Goal: Task Accomplishment & Management: Manage account settings

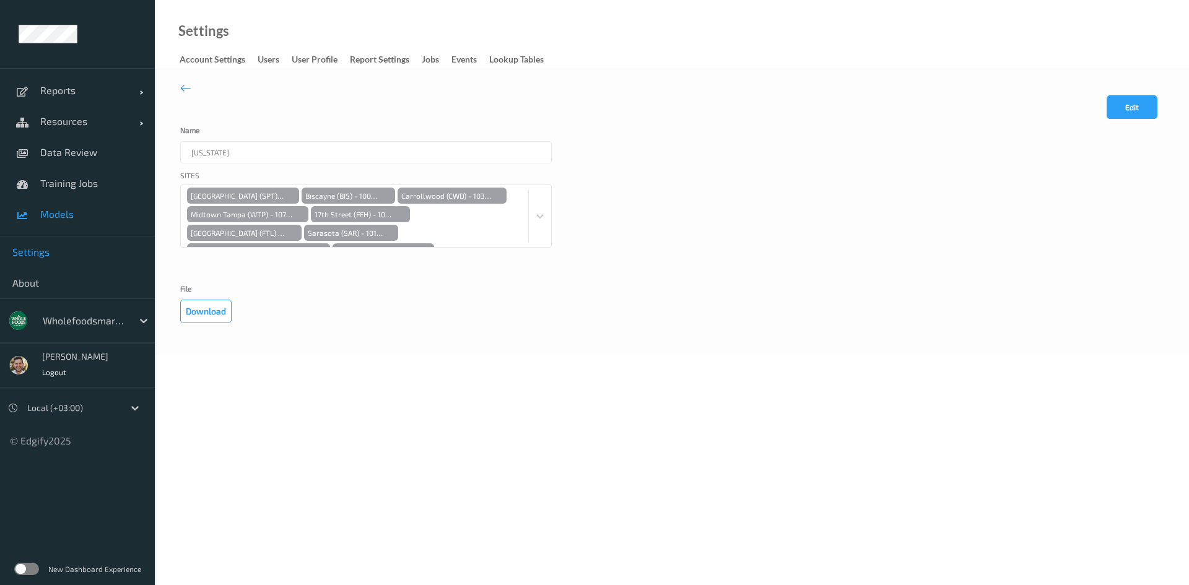
click at [102, 217] on span "Models" at bounding box center [91, 214] width 102 height 12
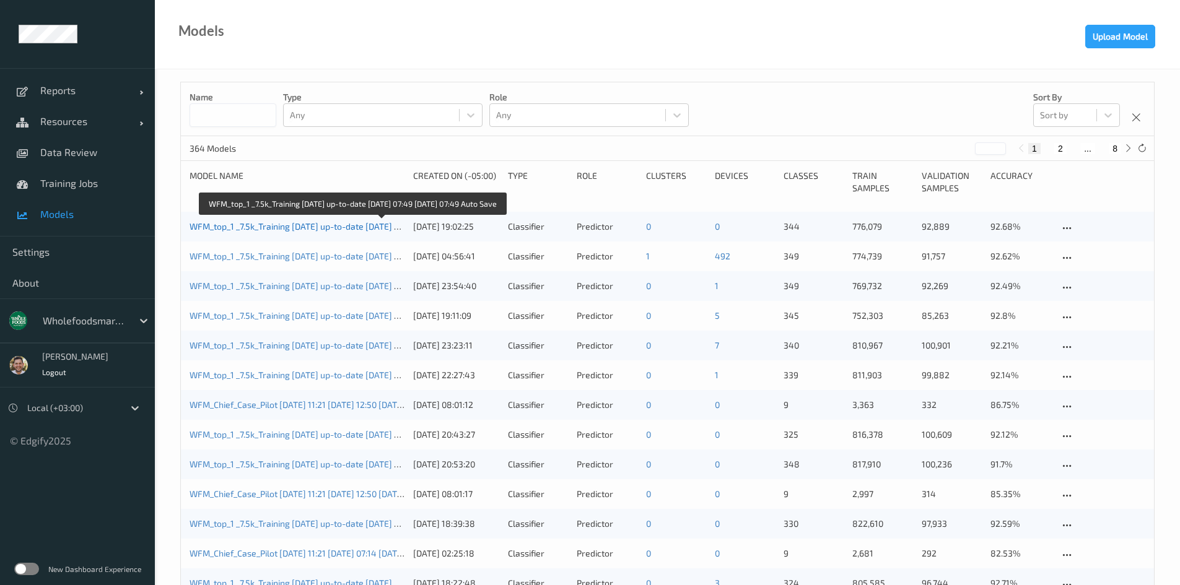
click at [285, 222] on link "WFM_top_1 _7.5k_Training 2025-09-01 up-to-date 2025-09-04 07:49 2025-09-04 07:4…" at bounding box center [348, 226] width 319 height 11
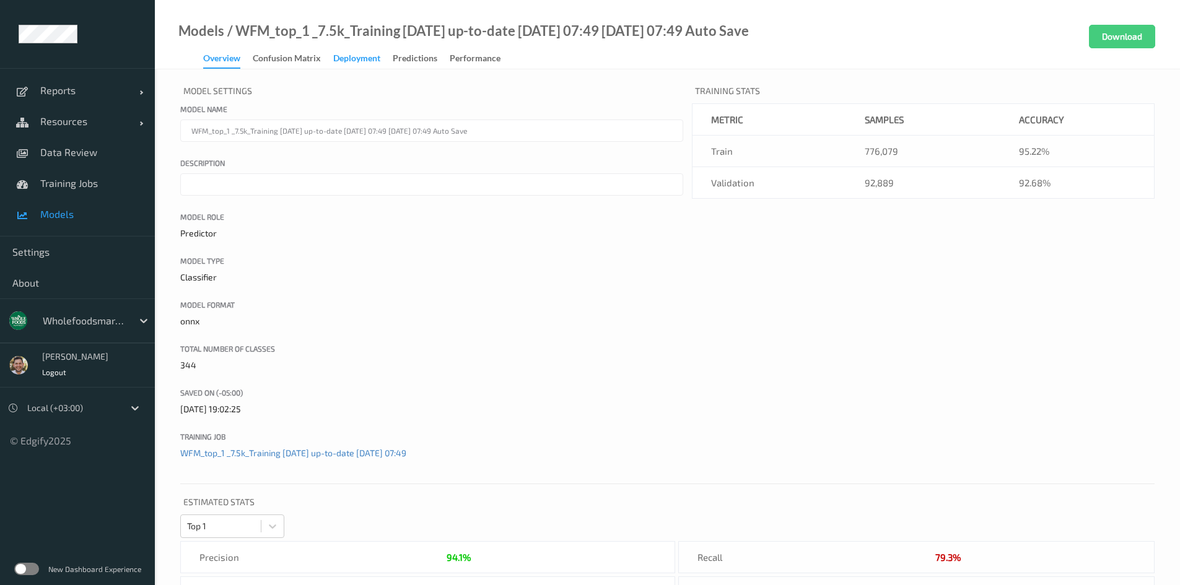
click at [370, 54] on div "Deployment" at bounding box center [356, 59] width 47 height 15
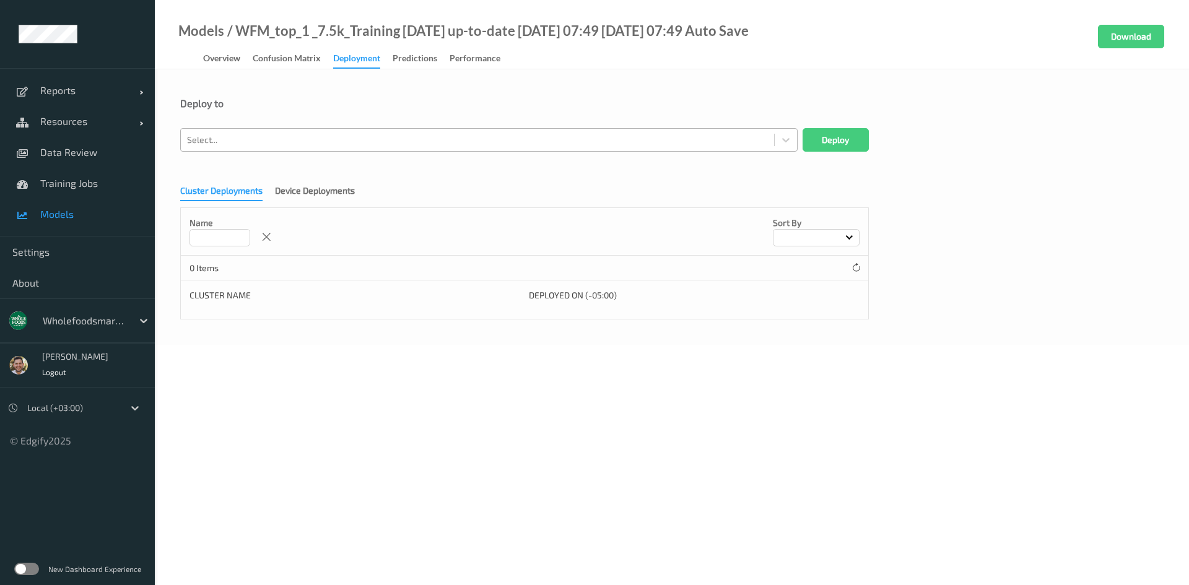
click at [372, 140] on div at bounding box center [477, 140] width 581 height 15
click at [377, 99] on div "Deploy to" at bounding box center [671, 103] width 983 height 12
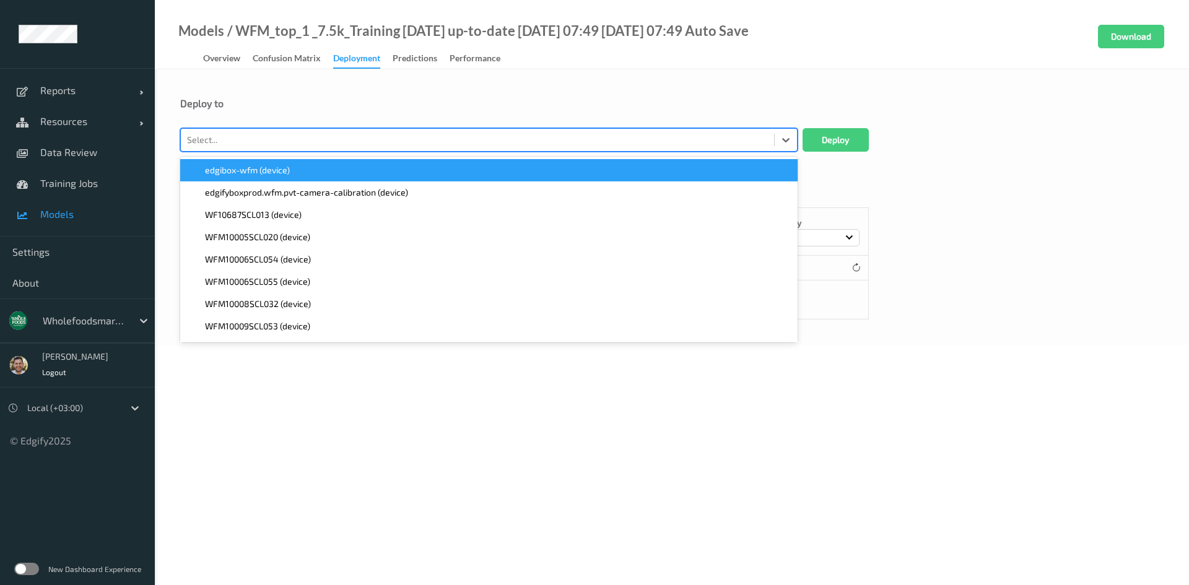
click at [354, 146] on div at bounding box center [477, 140] width 581 height 15
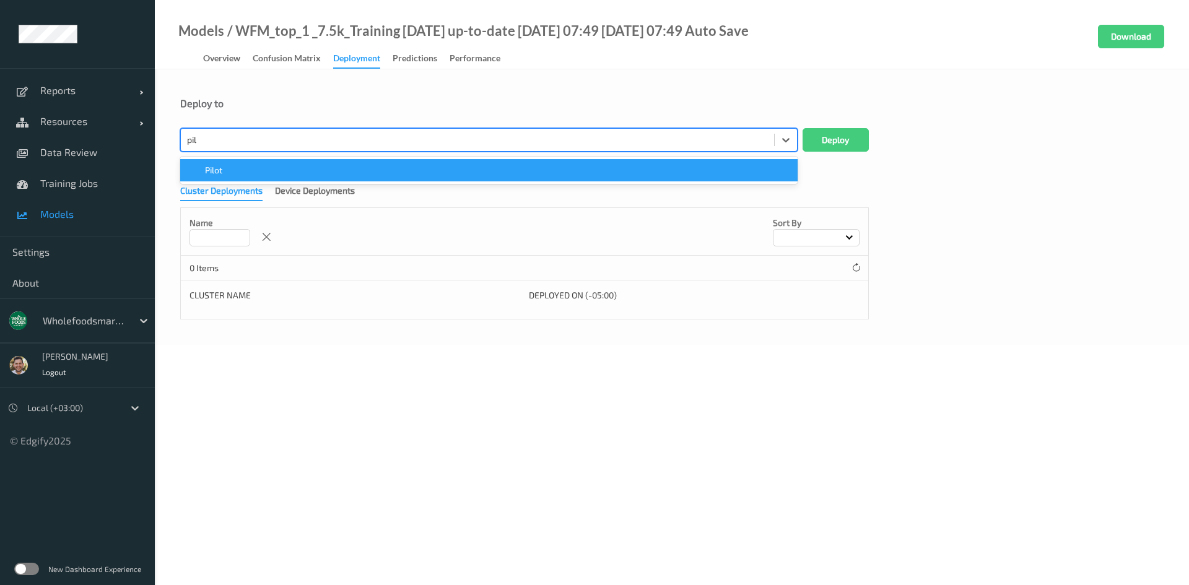
type input "pilo"
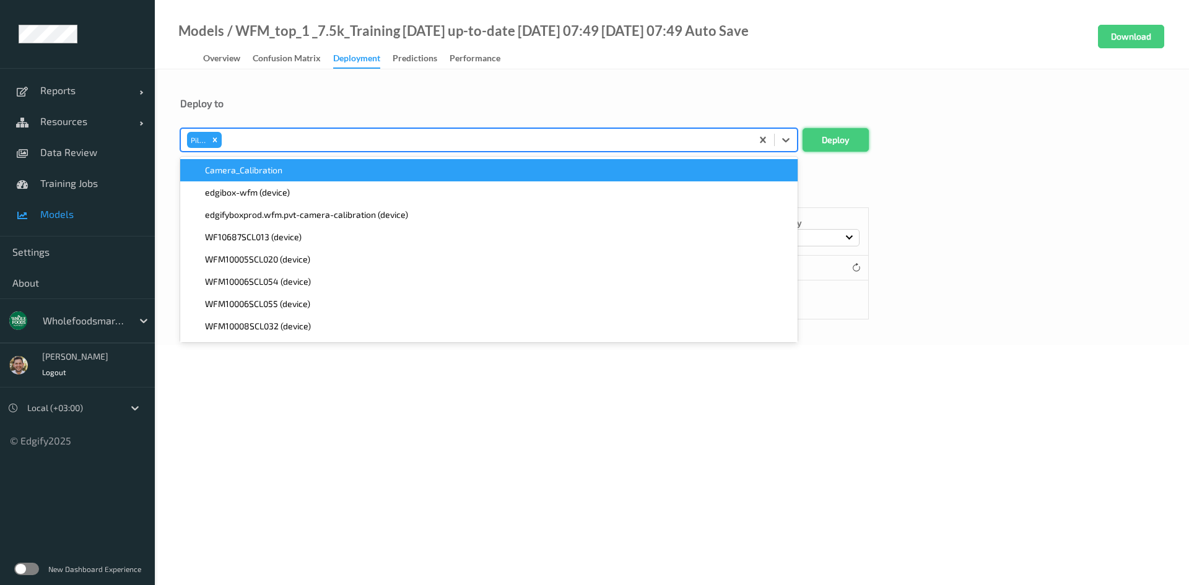
click at [827, 140] on button "Deploy" at bounding box center [835, 140] width 66 height 24
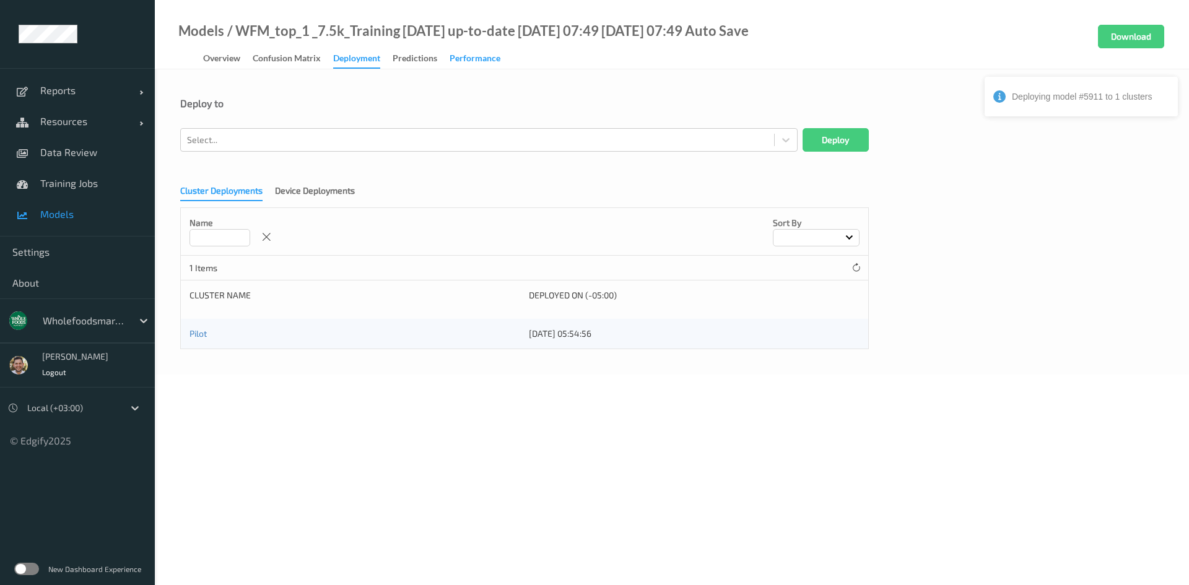
click at [460, 58] on div "Performance" at bounding box center [475, 59] width 51 height 15
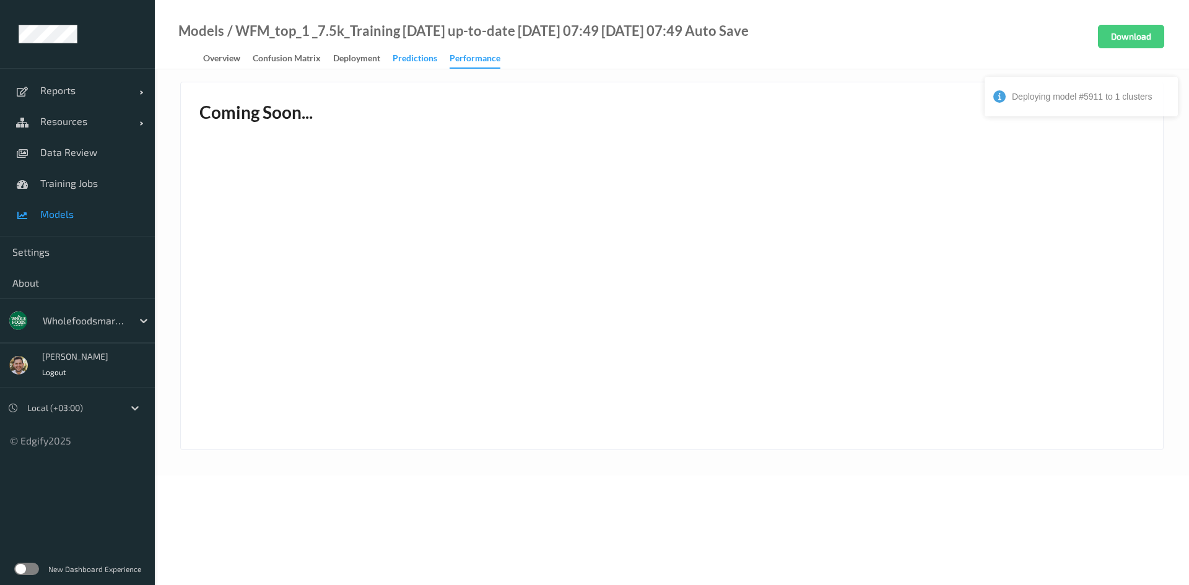
click at [422, 61] on div "Predictions" at bounding box center [415, 59] width 45 height 15
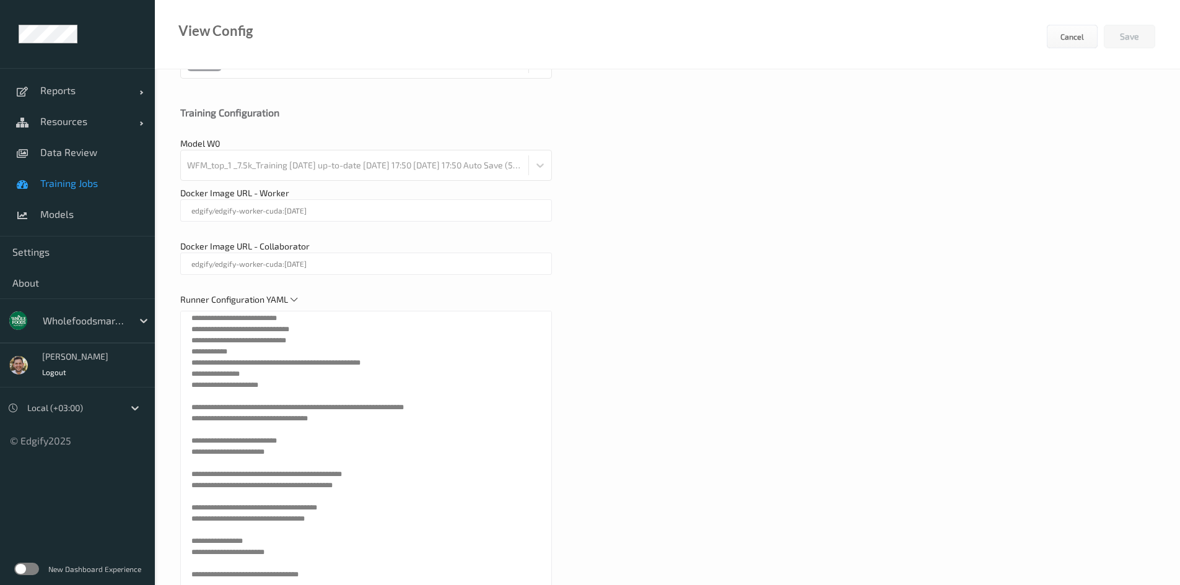
scroll to position [681, 0]
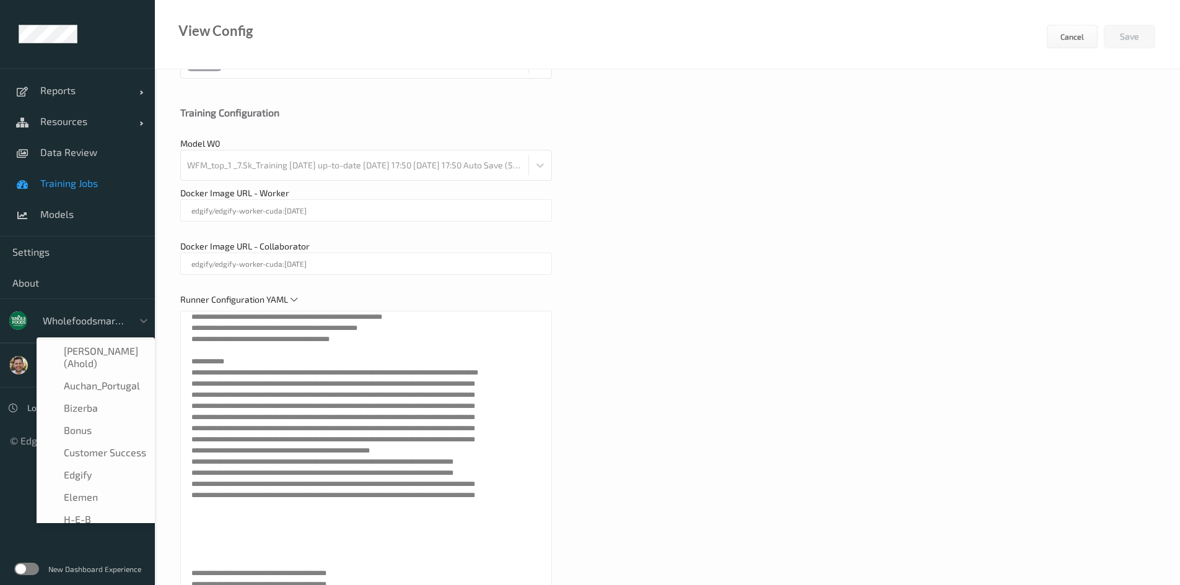
click at [76, 328] on div "wholefoodsmarket" at bounding box center [85, 321] width 96 height 20
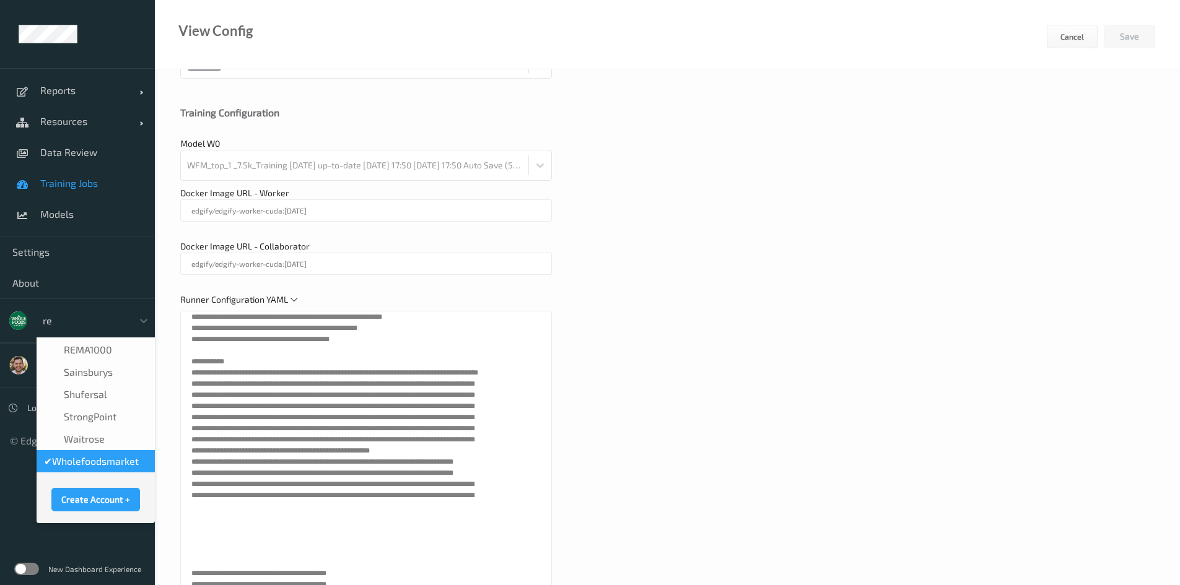
scroll to position [0, 0]
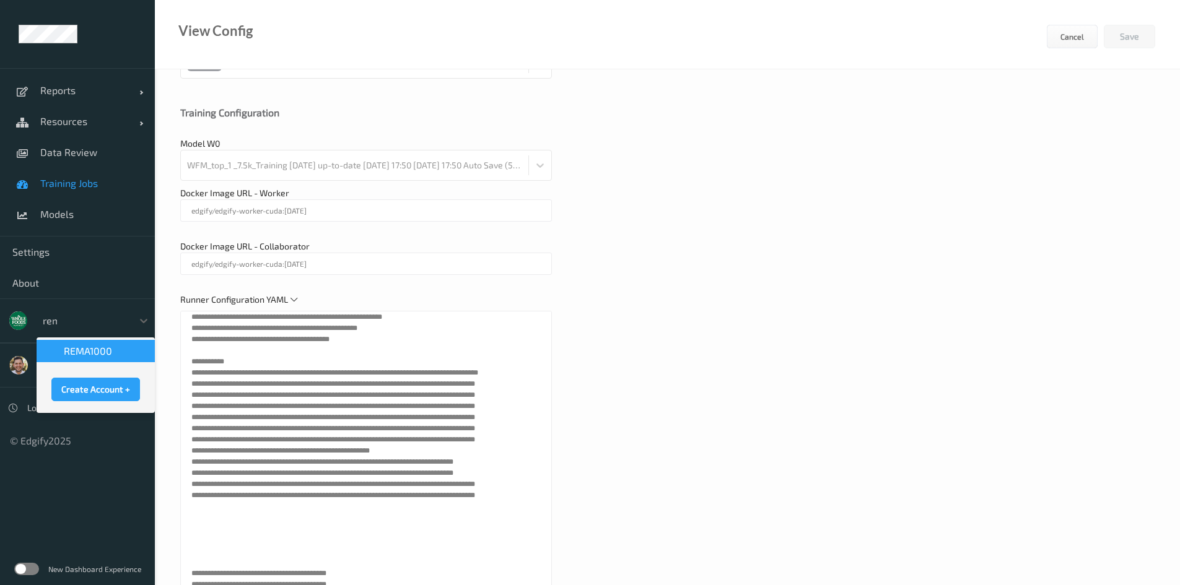
type input "rema"
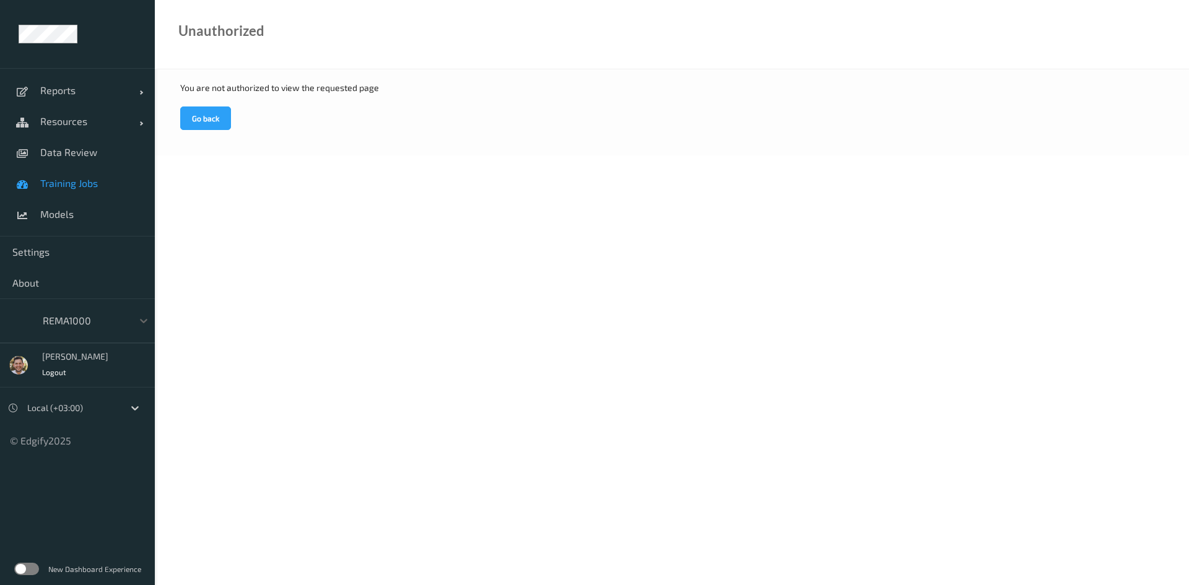
click at [79, 187] on span "Training Jobs" at bounding box center [91, 183] width 102 height 12
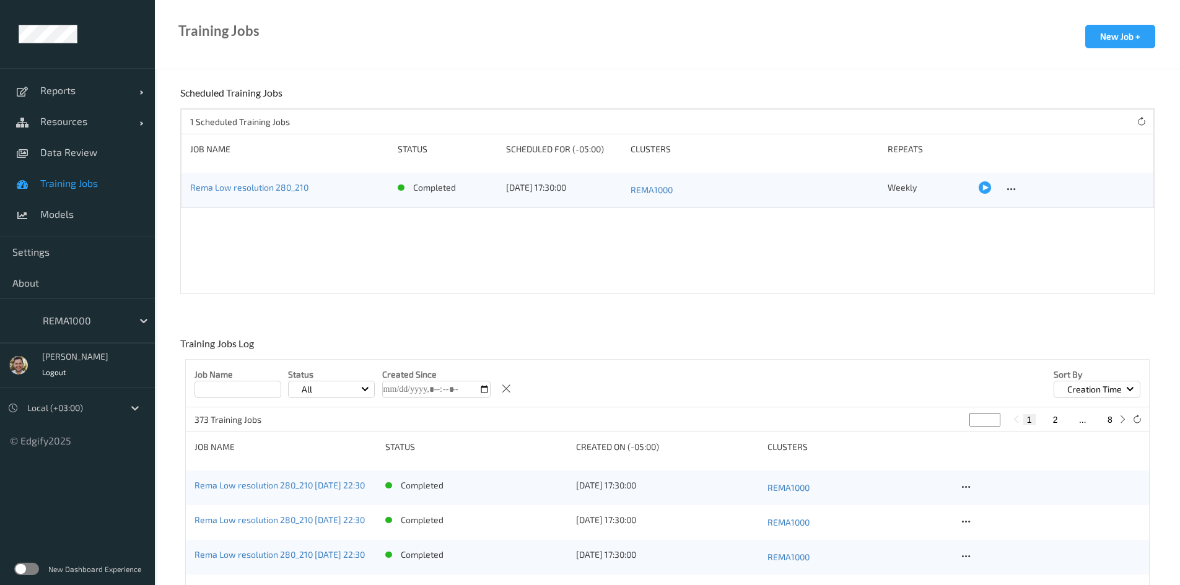
scroll to position [62, 0]
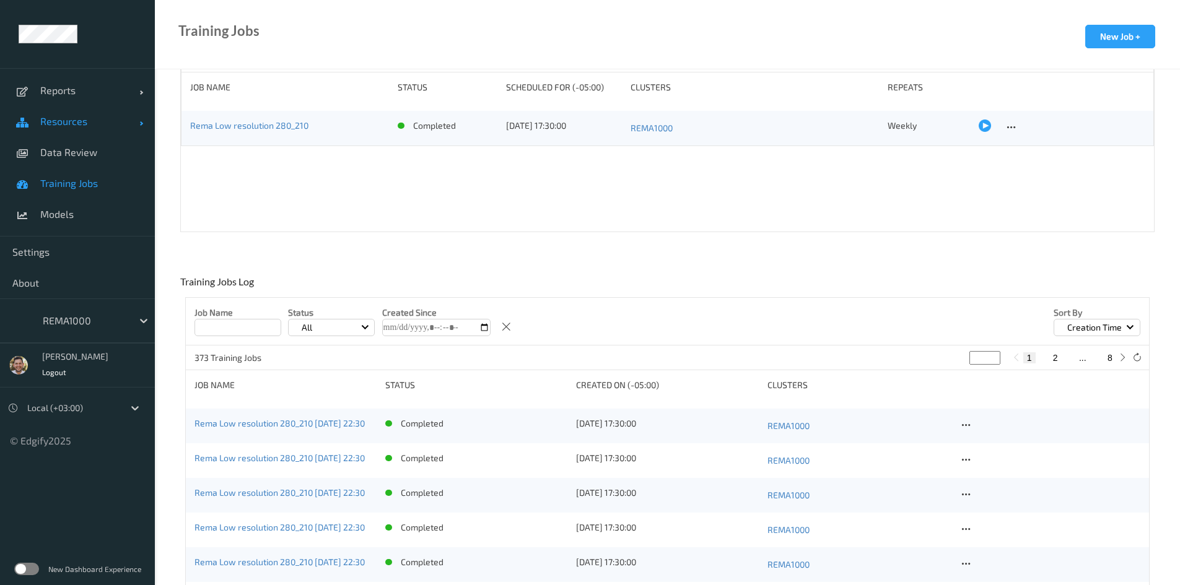
click at [69, 130] on link "Resources" at bounding box center [77, 121] width 155 height 31
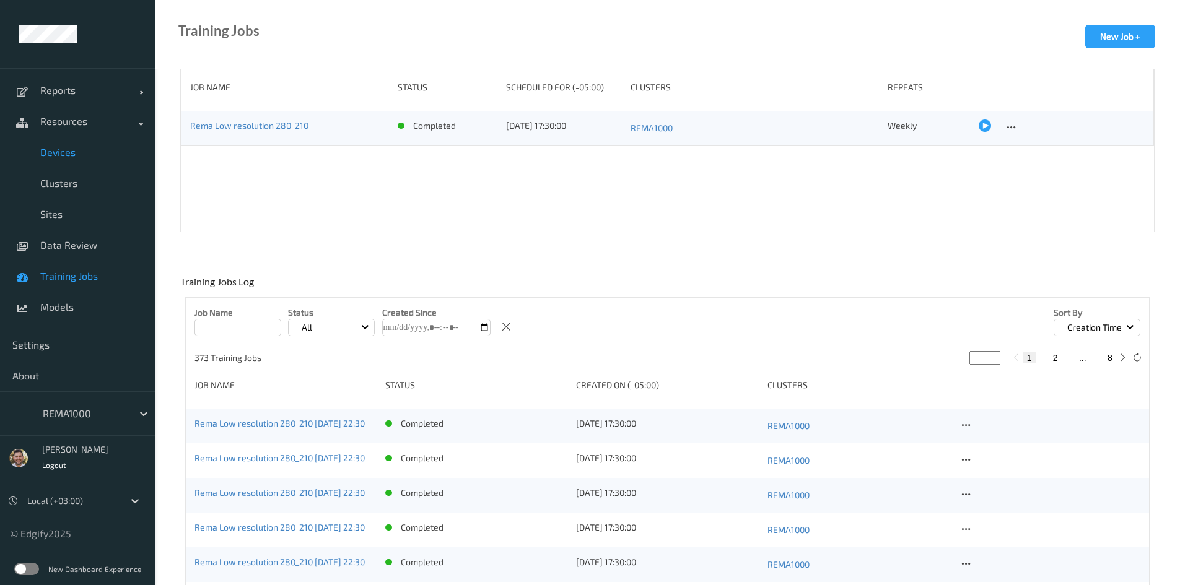
click at [64, 155] on span "Devices" at bounding box center [91, 152] width 102 height 12
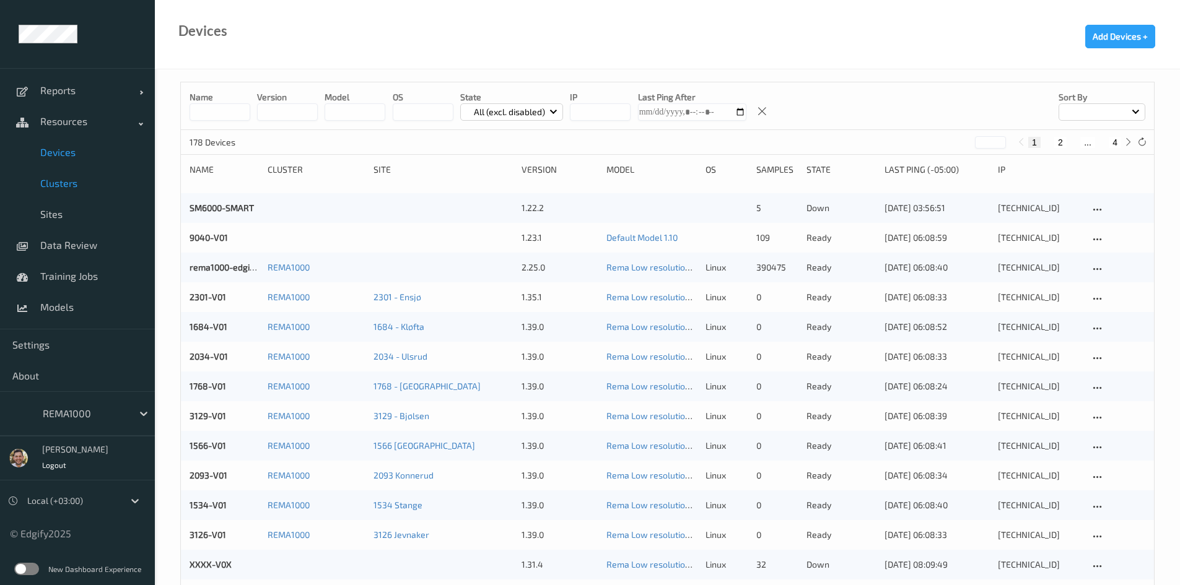
click at [70, 186] on span "Clusters" at bounding box center [91, 183] width 102 height 12
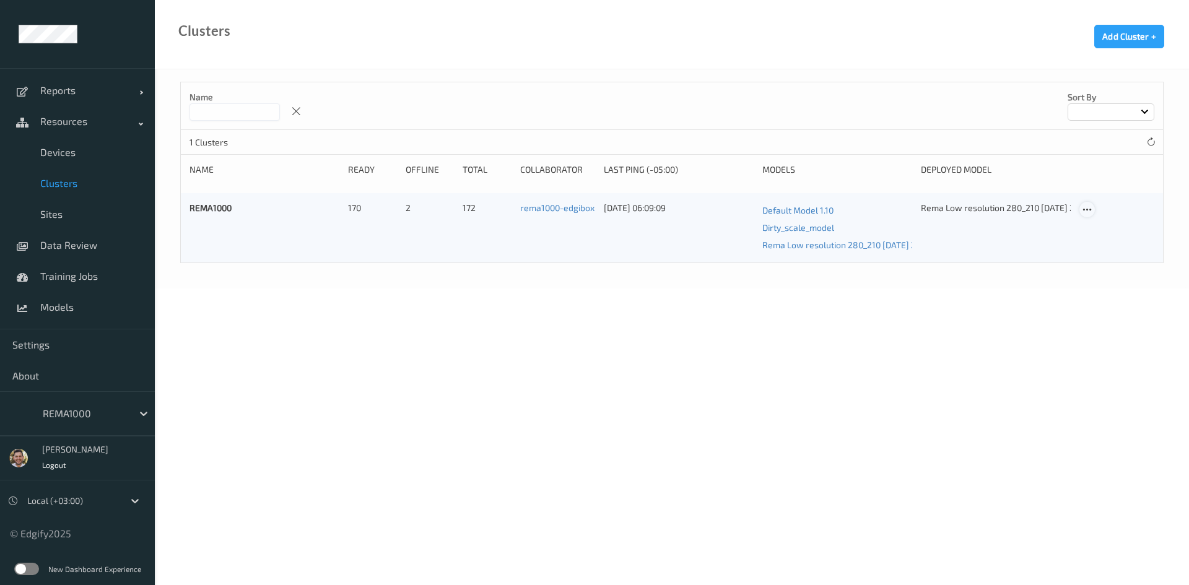
click at [1090, 210] on icon at bounding box center [1087, 209] width 11 height 11
click at [1110, 231] on div "Edit Cluster" at bounding box center [1122, 230] width 40 height 12
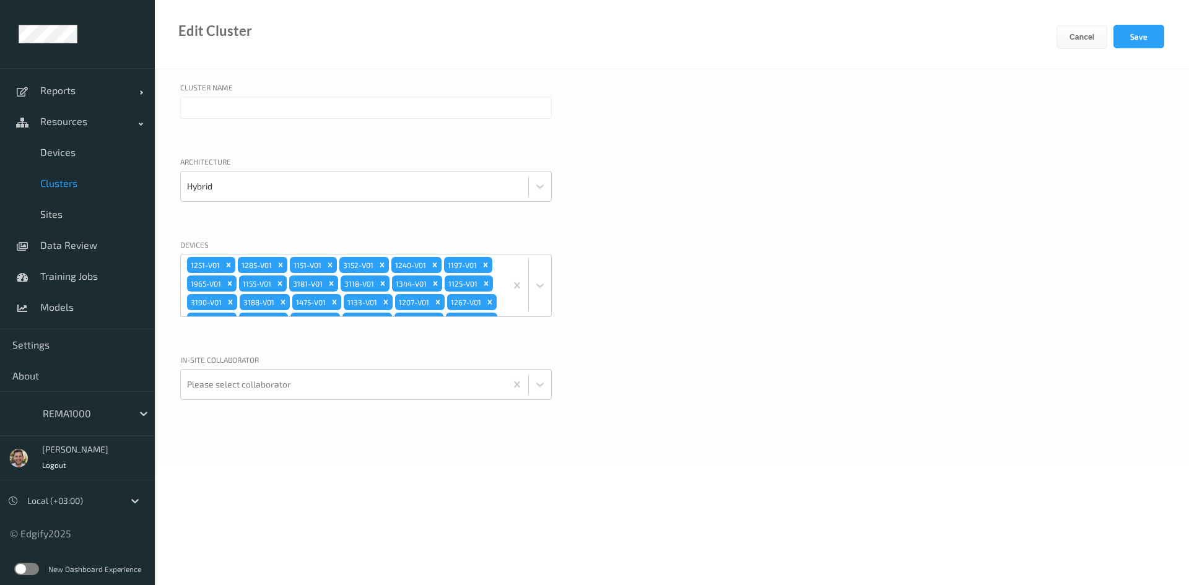
type input "REMA1000"
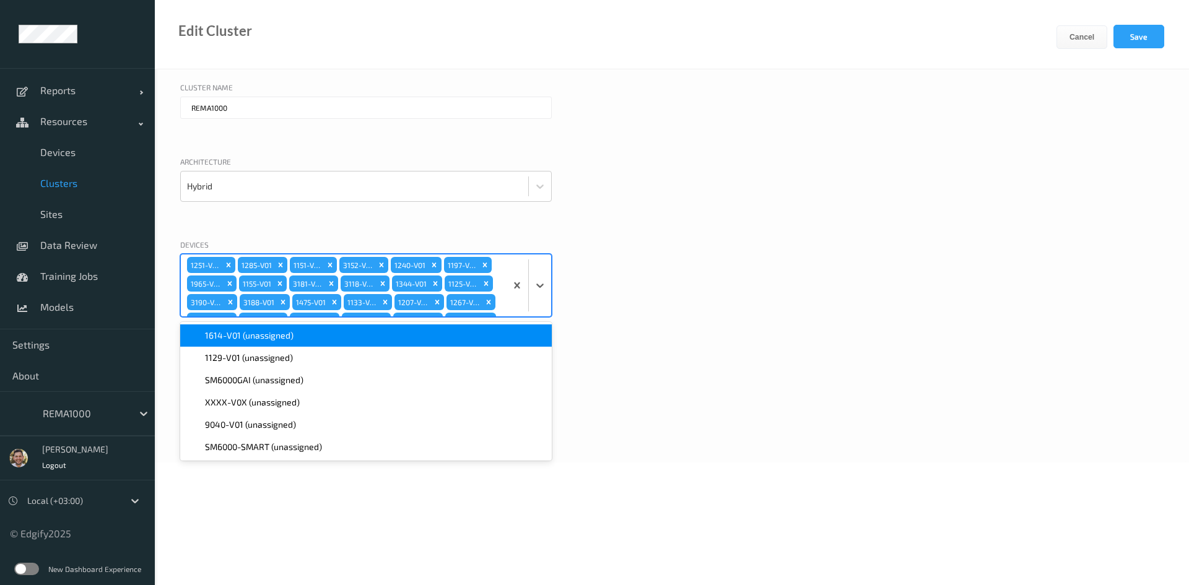
click at [462, 300] on div "1251-V01 1285-V01 1151-V01 3152-V01 1240-V01 1197-V01 1965-V01 1155-V01 3181-V0…" at bounding box center [343, 285] width 325 height 62
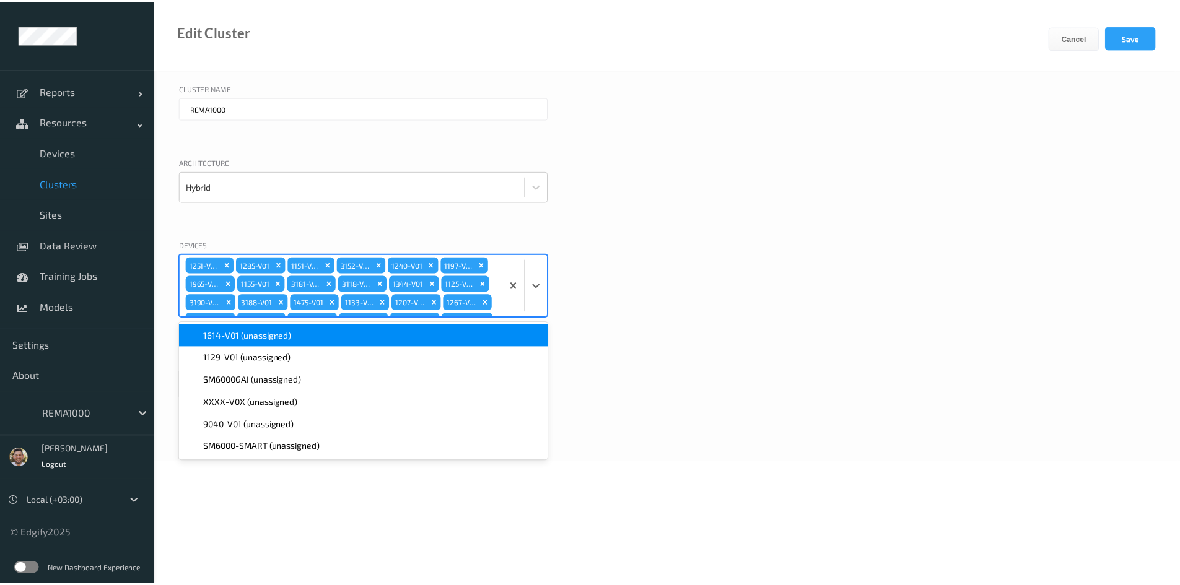
scroll to position [581, 0]
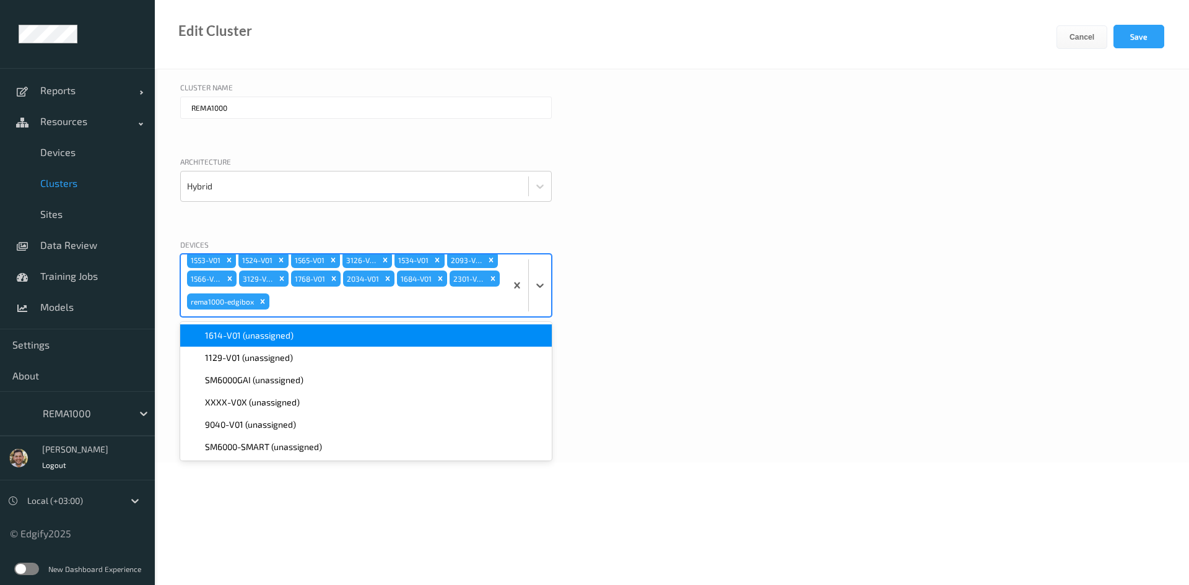
click at [257, 340] on span "1614-V01 (unassigned)" at bounding box center [249, 335] width 89 height 12
click at [256, 340] on span "1129-V01 (unassigned)" at bounding box center [249, 335] width 88 height 12
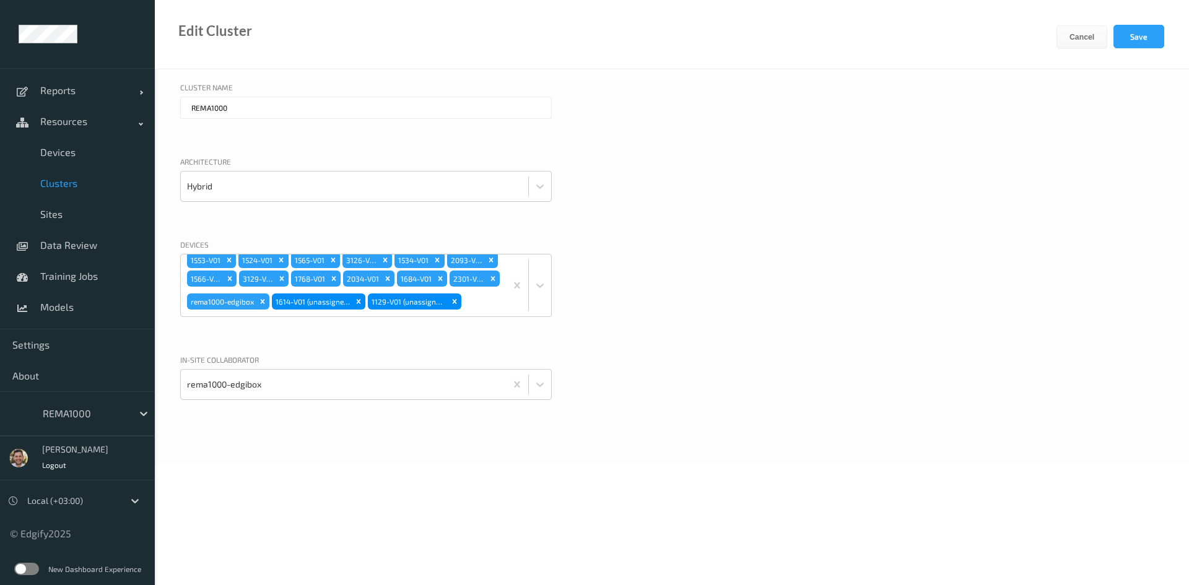
click at [670, 303] on div "Devices 1251-V01 1285-V01 1151-V01 3152-V01 1240-V01 1197-V01 1965-V01 1155-V01…" at bounding box center [671, 293] width 983 height 109
click at [1133, 40] on button "Save" at bounding box center [1138, 37] width 51 height 24
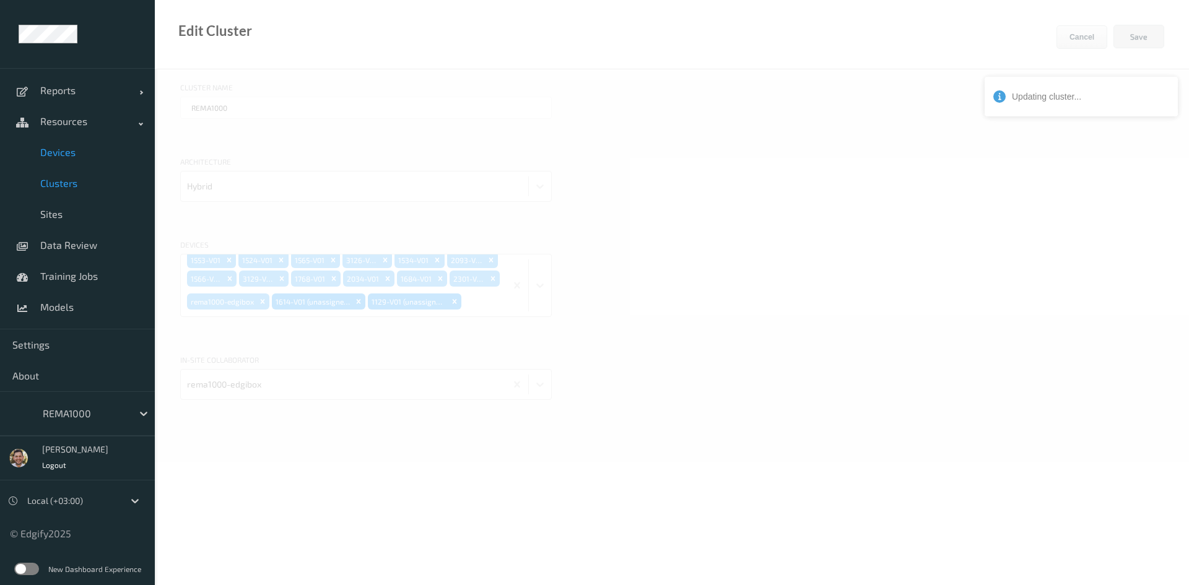
click at [53, 150] on span "Devices" at bounding box center [91, 152] width 102 height 12
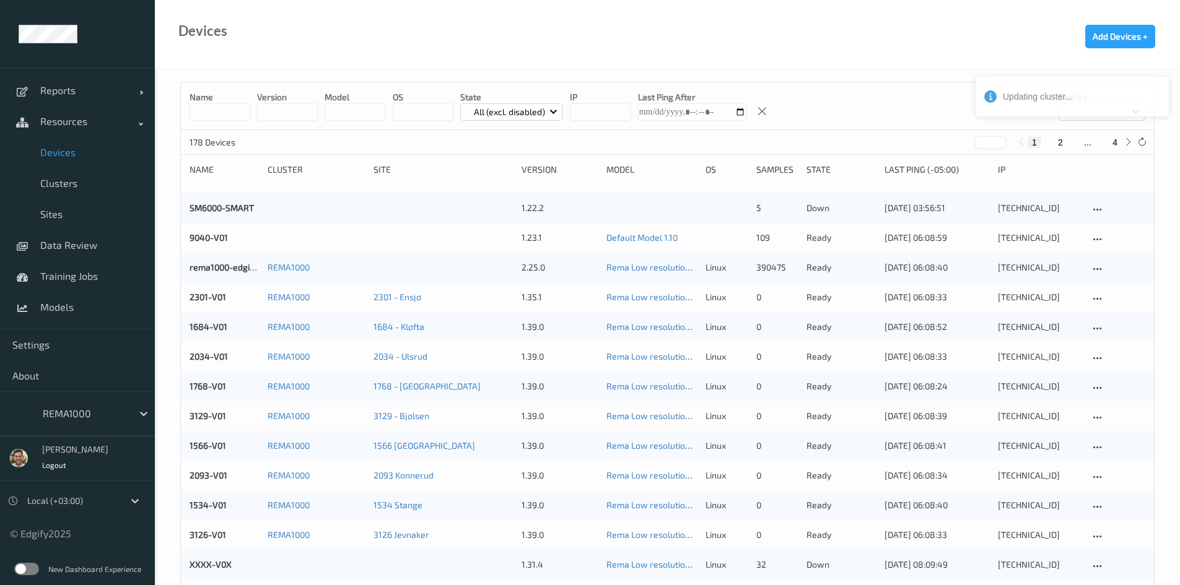
click at [1115, 140] on button "4" at bounding box center [1114, 142] width 12 height 11
type input "*"
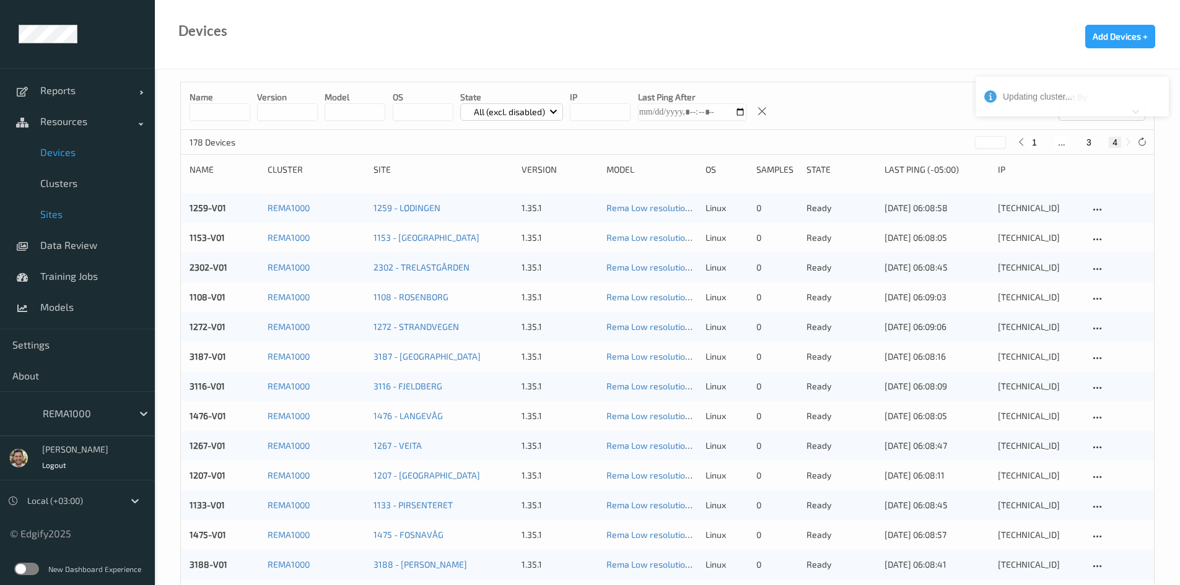
click at [69, 200] on link "Sites" at bounding box center [77, 214] width 155 height 31
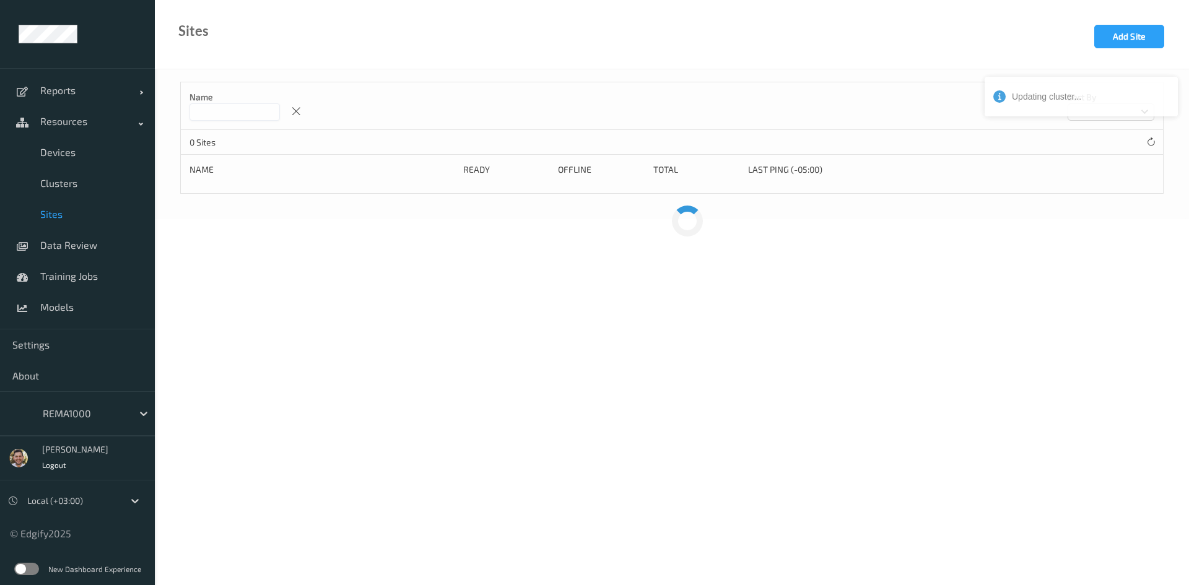
click at [237, 118] on input at bounding box center [234, 111] width 90 height 17
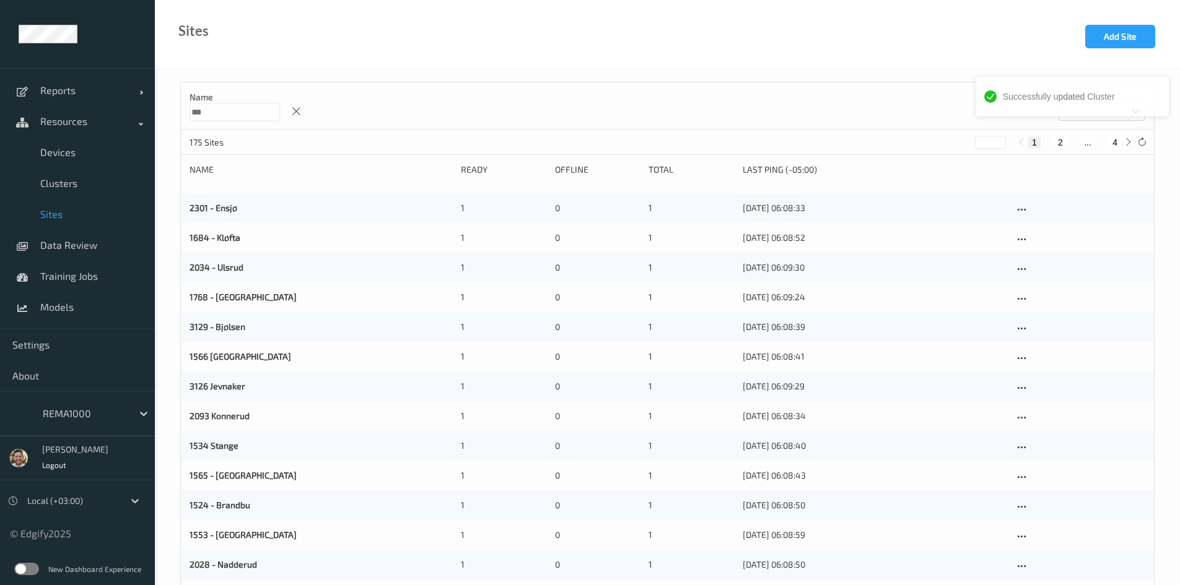
type input "****"
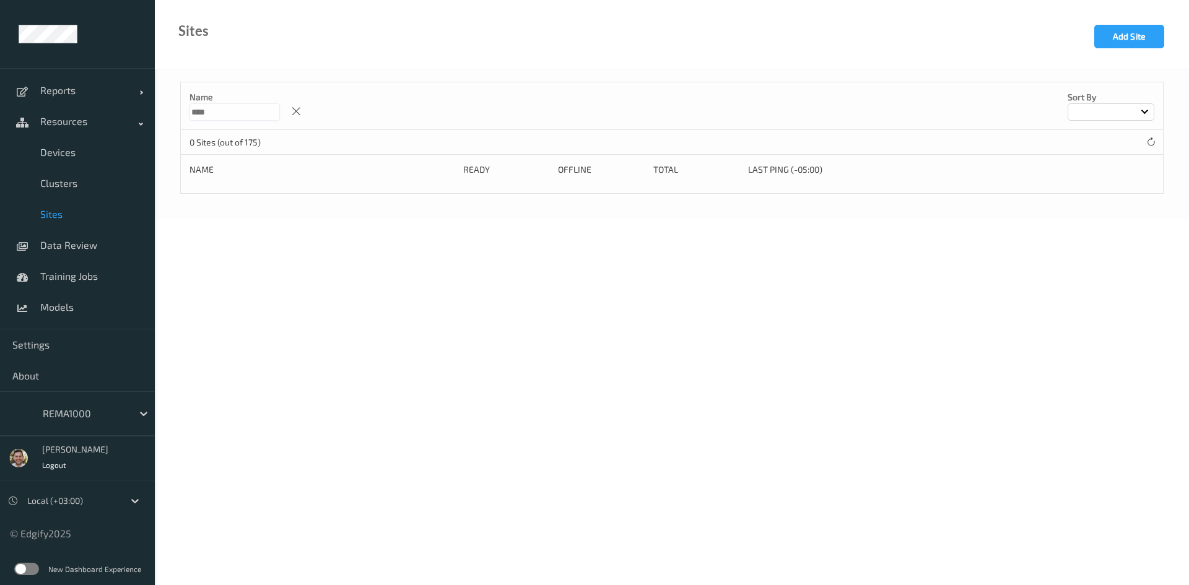
click at [193, 115] on input "****" at bounding box center [234, 111] width 90 height 17
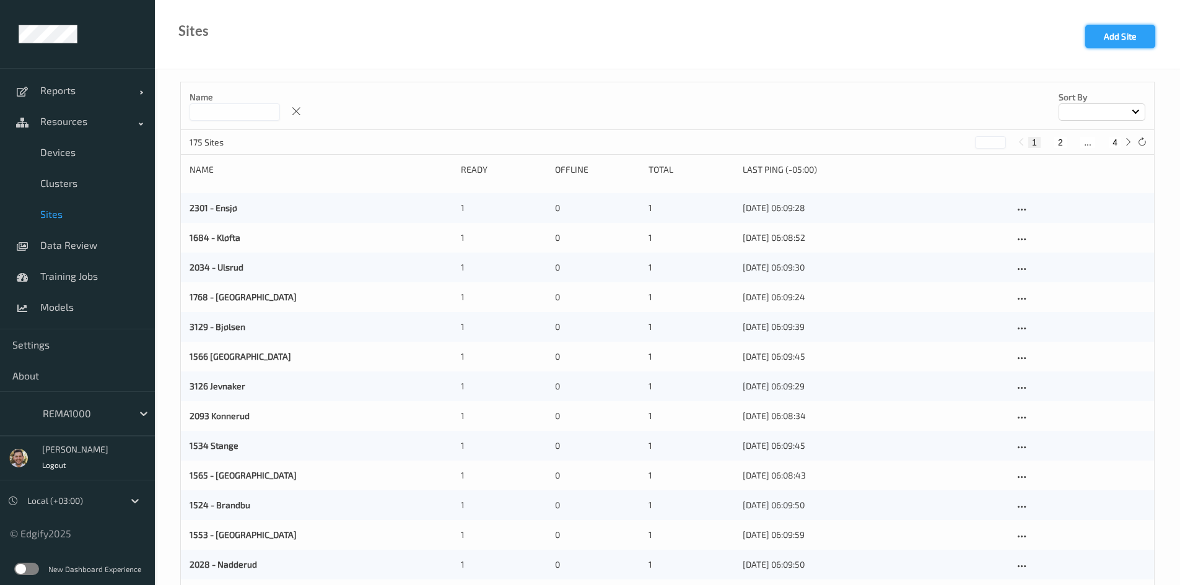
click at [1130, 35] on button "Add Site" at bounding box center [1120, 37] width 70 height 24
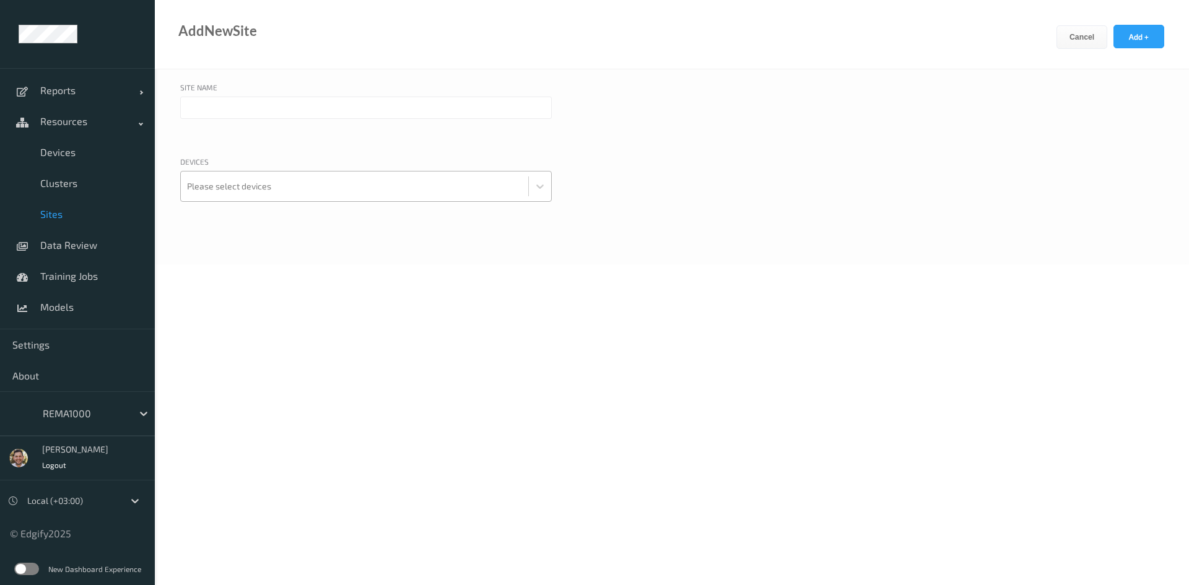
click at [297, 189] on div at bounding box center [354, 186] width 335 height 25
click at [295, 110] on input "text" at bounding box center [366, 108] width 372 height 22
paste input "1129"
click at [281, 112] on input "1129 -" at bounding box center [366, 108] width 372 height 22
paste input "HAVSTEIN"
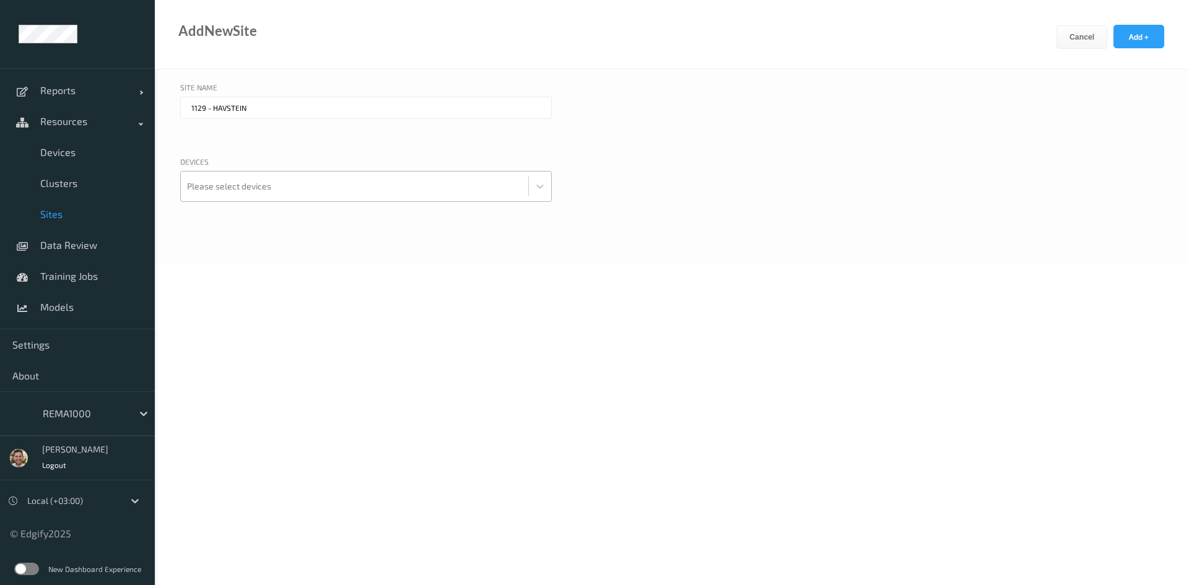
type input "1129 - HAVSTEIN"
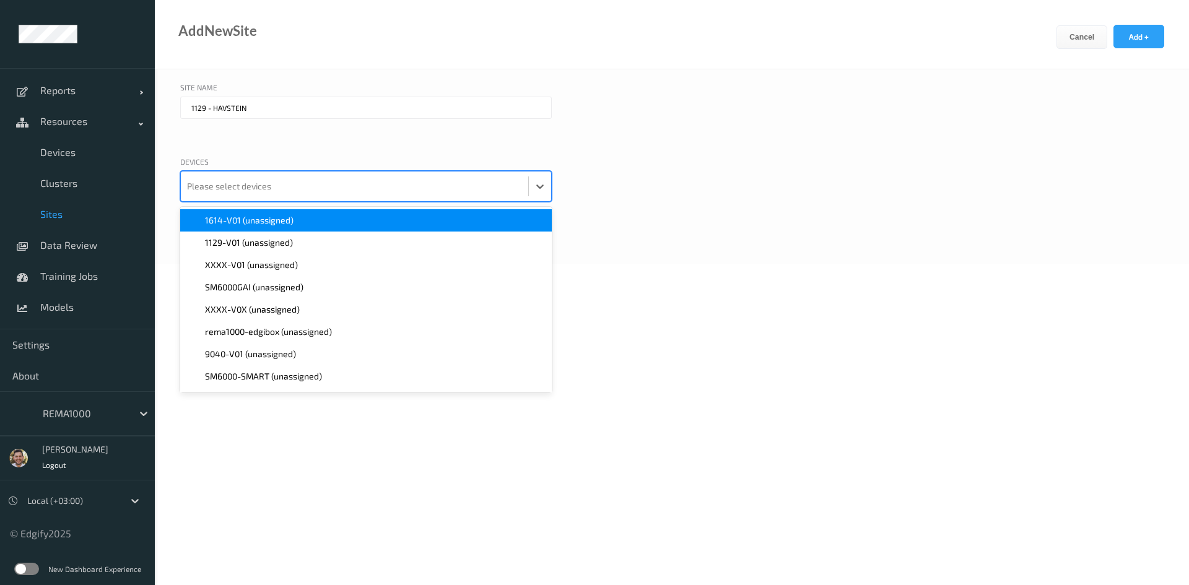
click at [220, 190] on div at bounding box center [354, 186] width 335 height 25
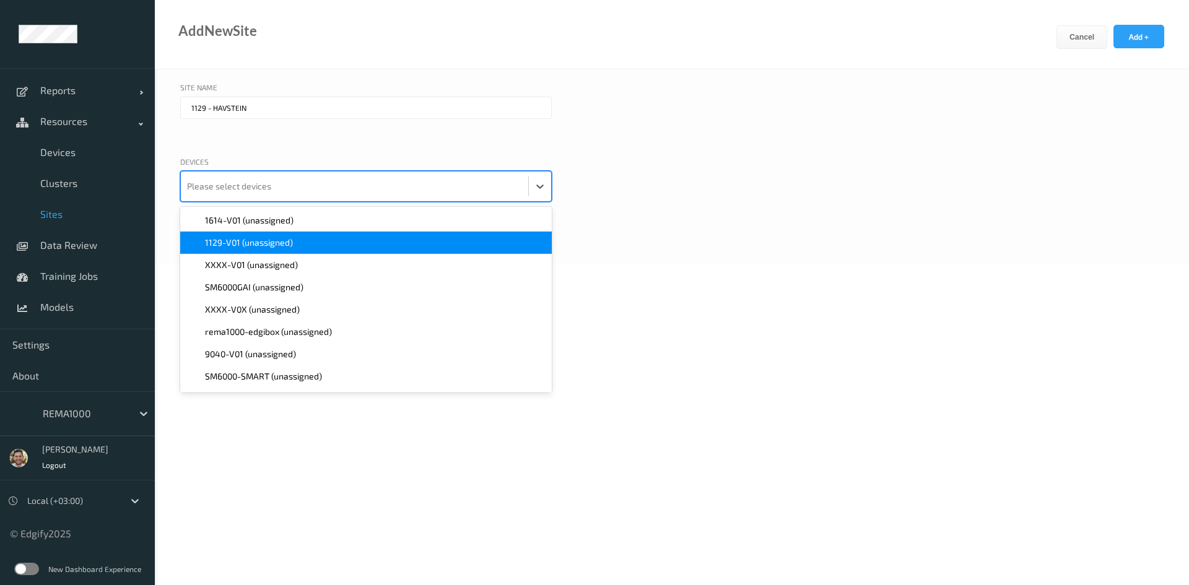
click at [215, 245] on span "1129-V01 (unassigned)" at bounding box center [249, 243] width 88 height 12
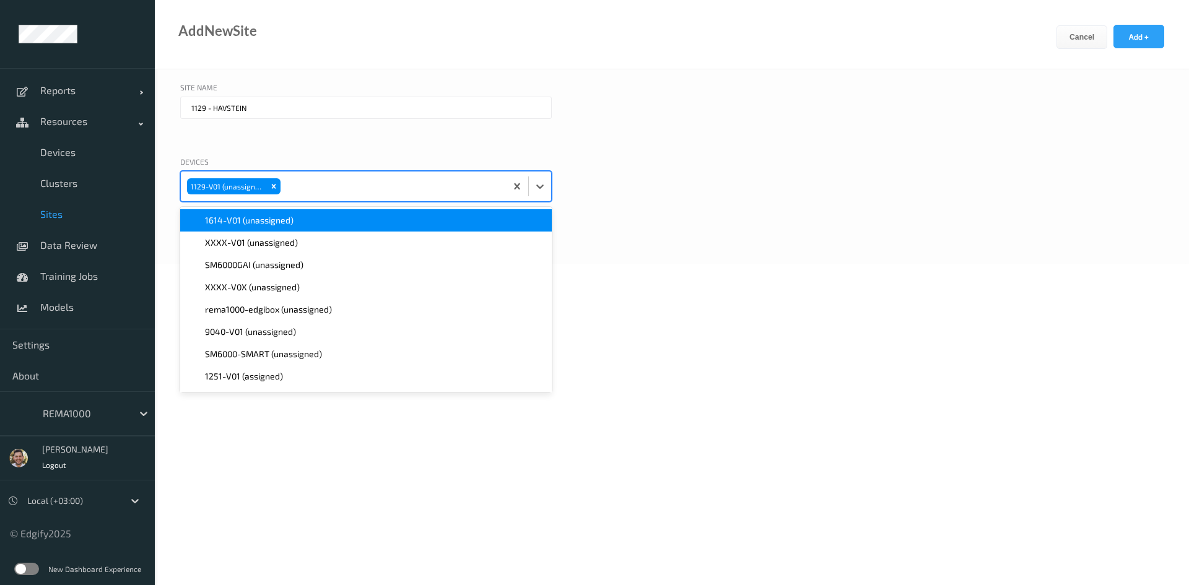
click at [685, 166] on div "Devices option 1129-V01 (unassigned), selected. option 1614-V01 (unassigned) fo…" at bounding box center [671, 194] width 983 height 77
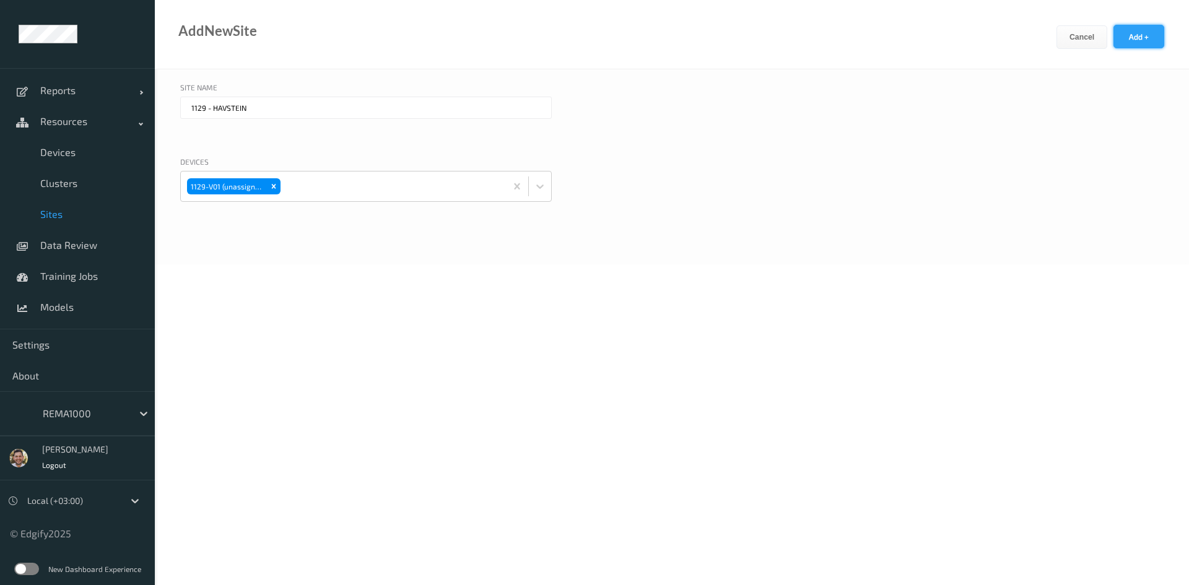
click at [1134, 28] on button "Add +" at bounding box center [1138, 37] width 51 height 24
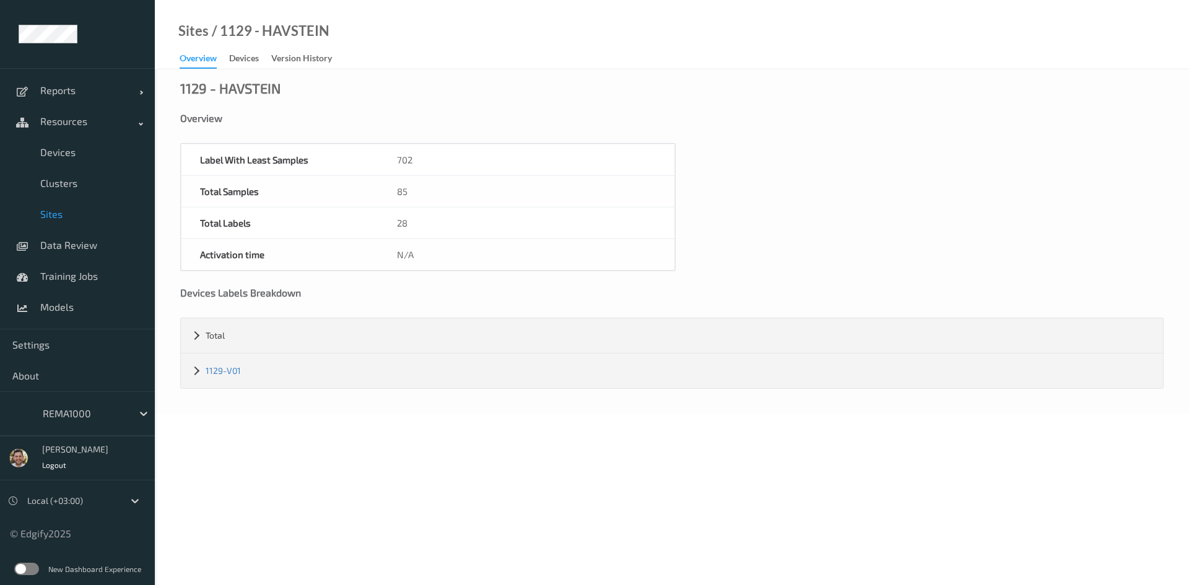
click at [59, 217] on span "Sites" at bounding box center [91, 214] width 102 height 12
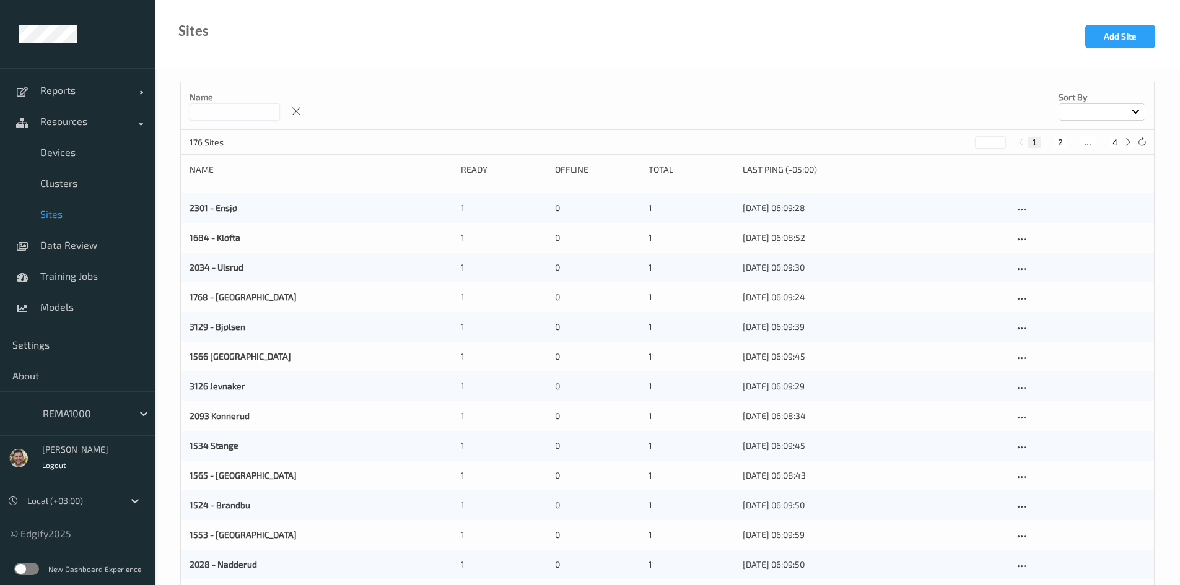
click at [252, 114] on input at bounding box center [234, 111] width 90 height 17
paste input "********"
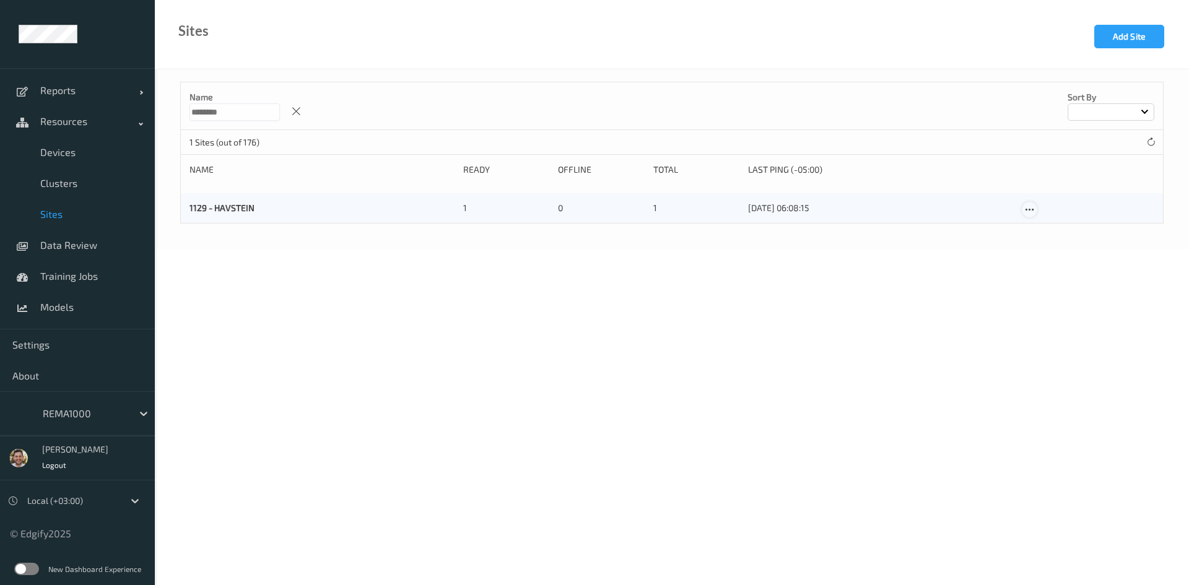
type input "********"
click at [1026, 208] on icon at bounding box center [1029, 209] width 11 height 11
click at [1043, 234] on link "Edit Site" at bounding box center [1054, 231] width 65 height 23
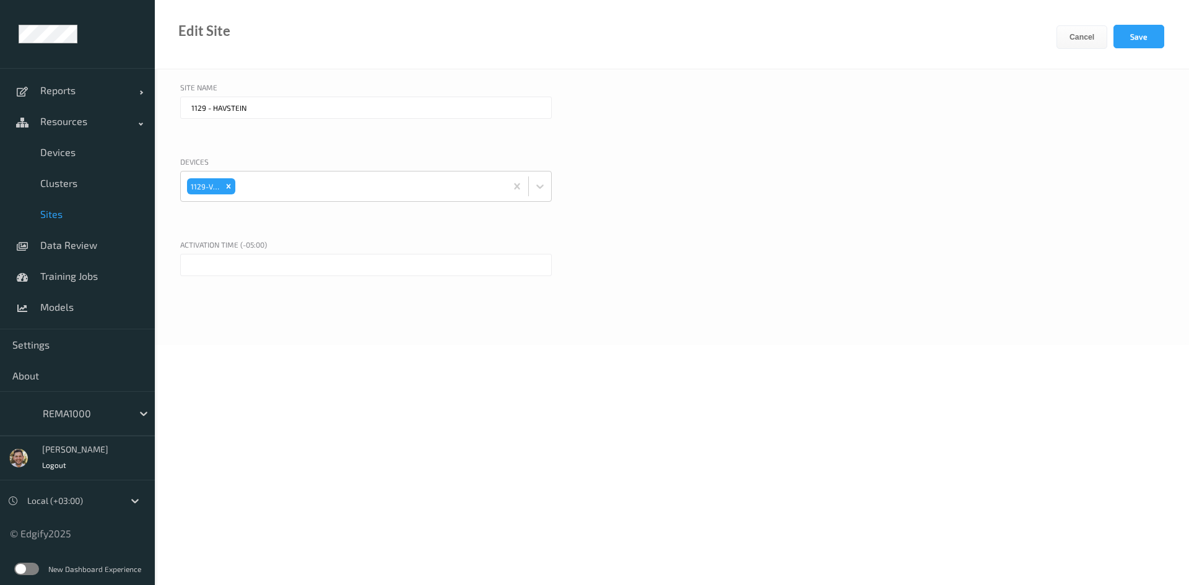
click at [256, 260] on input "text" at bounding box center [366, 265] width 372 height 22
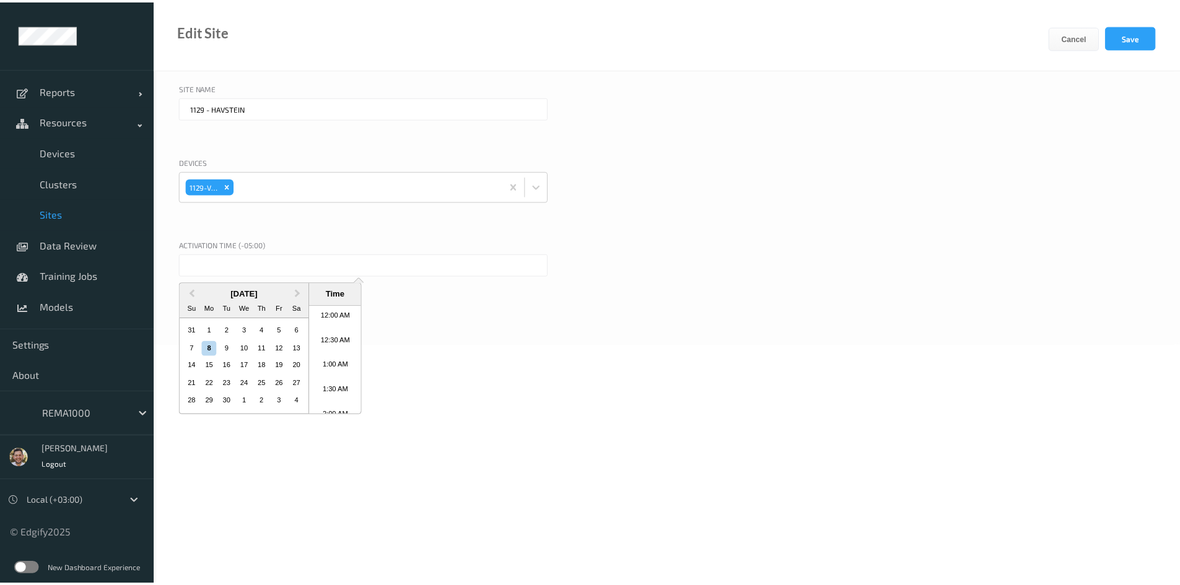
scroll to position [652, 0]
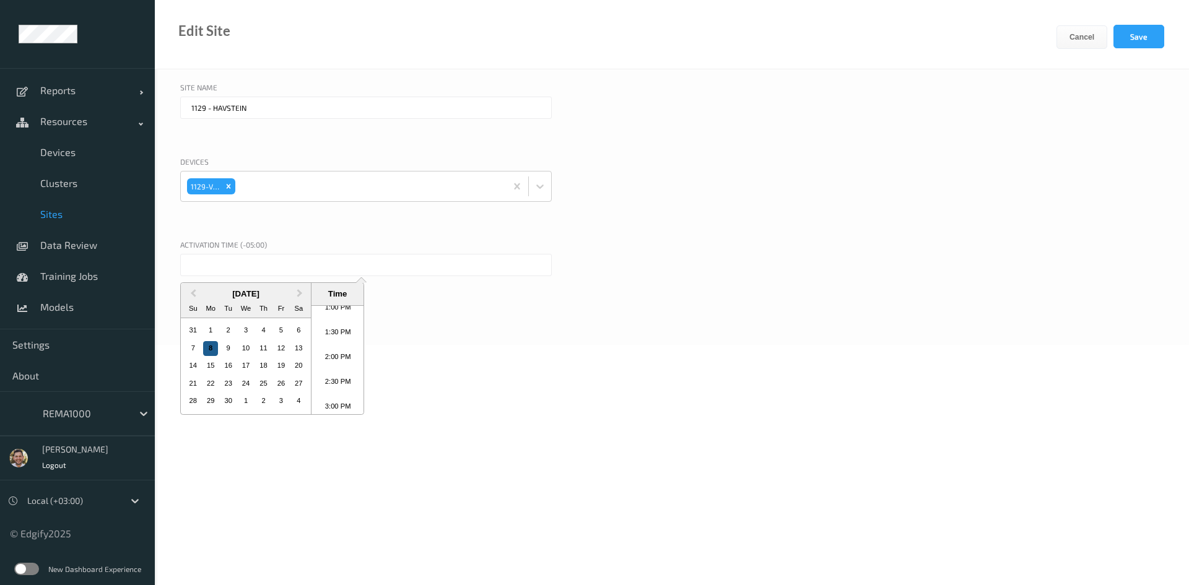
click at [210, 349] on div "8" at bounding box center [210, 348] width 15 height 15
type input "[DATE] 12:00 AM"
click at [808, 276] on div "Selected date: [DATE] 12:00 AM [DATE] 12:00 AM Previous Month Next Month [DATE]…" at bounding box center [671, 283] width 983 height 59
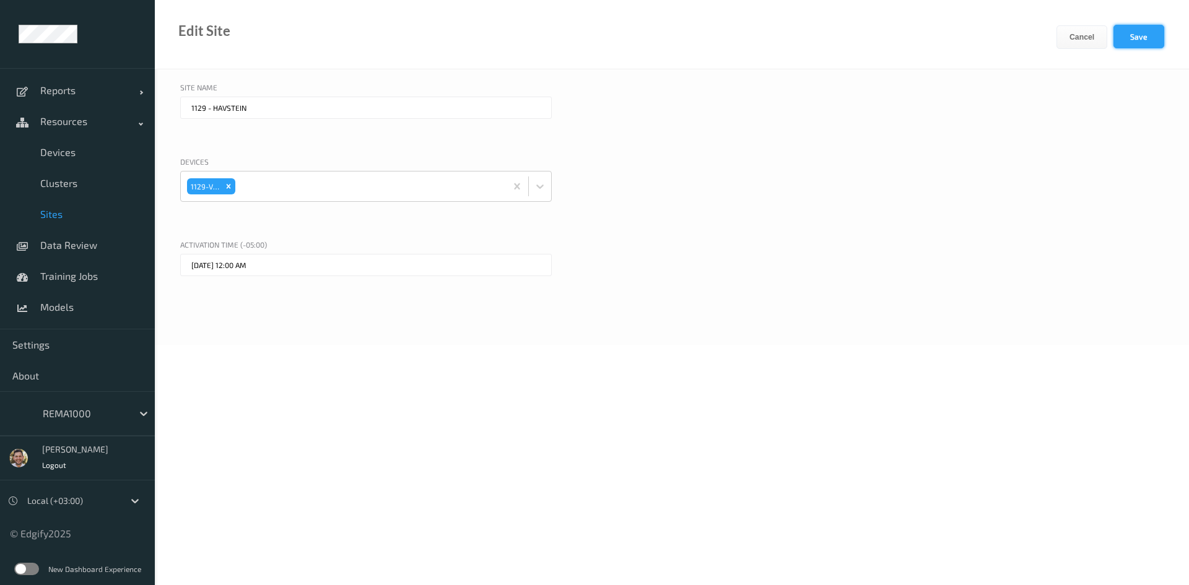
click at [1147, 33] on button "Save" at bounding box center [1138, 37] width 51 height 24
click at [64, 161] on link "Devices" at bounding box center [77, 152] width 155 height 31
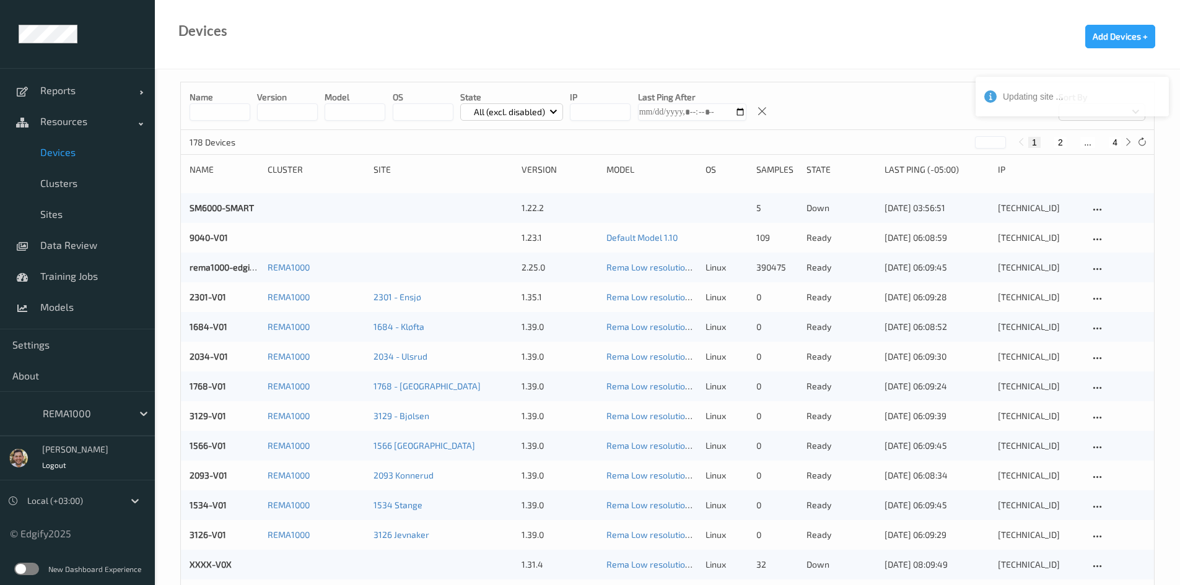
click at [1117, 142] on button "4" at bounding box center [1114, 142] width 12 height 11
type input "*"
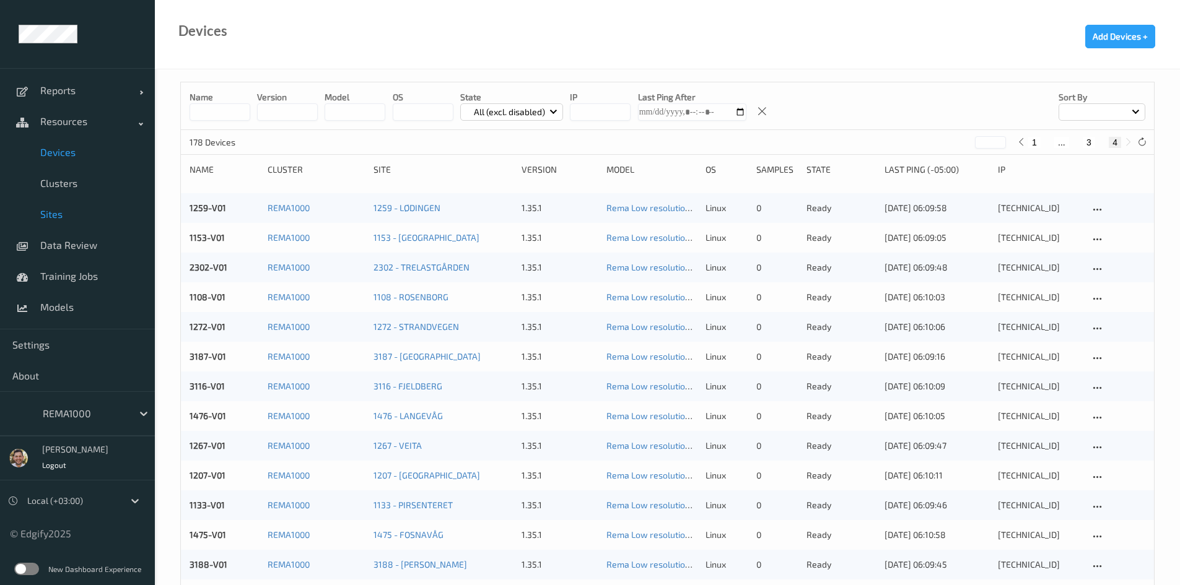
click at [46, 220] on link "Sites" at bounding box center [77, 214] width 155 height 31
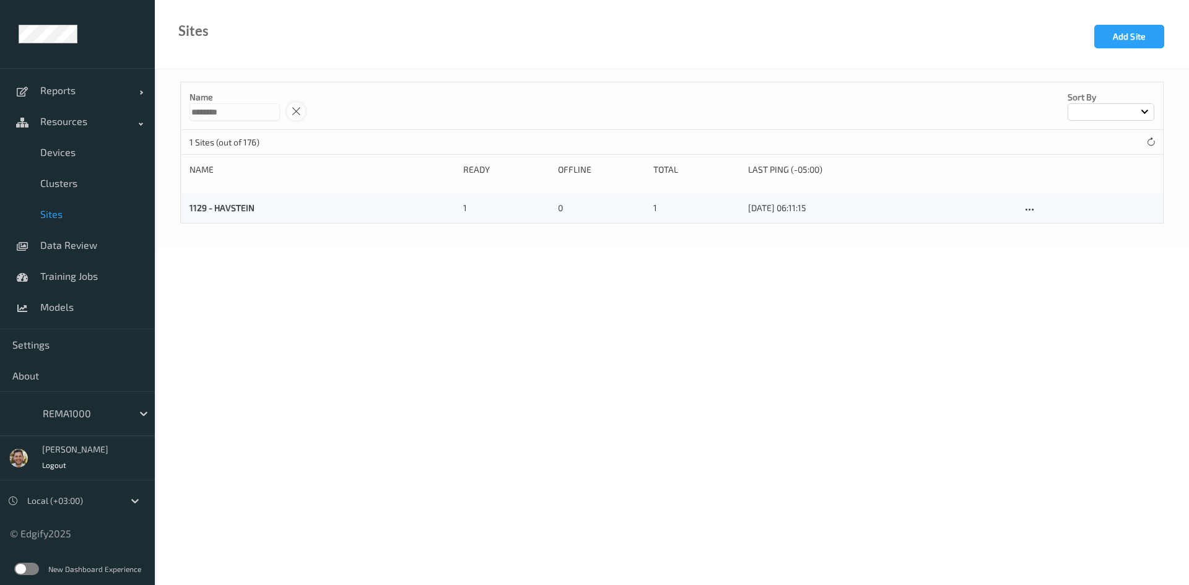
click at [302, 110] on icon at bounding box center [296, 111] width 11 height 11
click at [1120, 30] on button "Add Site" at bounding box center [1129, 37] width 70 height 24
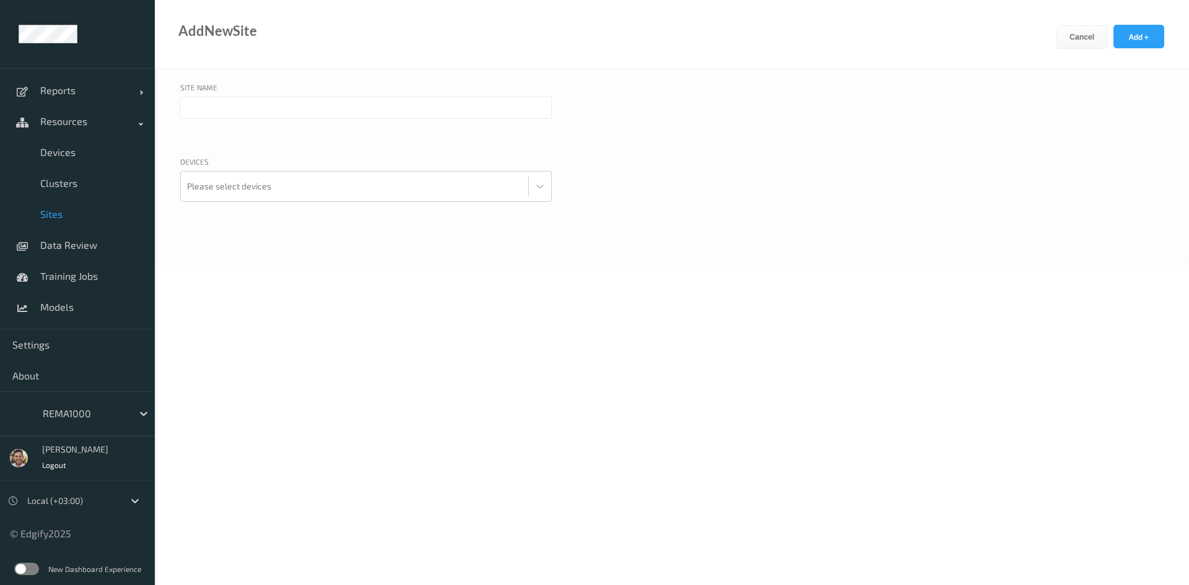
drag, startPoint x: 254, startPoint y: 82, endPoint x: 243, endPoint y: 97, distance: 19.0
click at [253, 85] on div "Site Name" at bounding box center [366, 89] width 372 height 15
click at [243, 102] on input "text" at bounding box center [366, 108] width 372 height 22
paste input "HALMSTAD"
type input "1614 - [GEOGRAPHIC_DATA]"
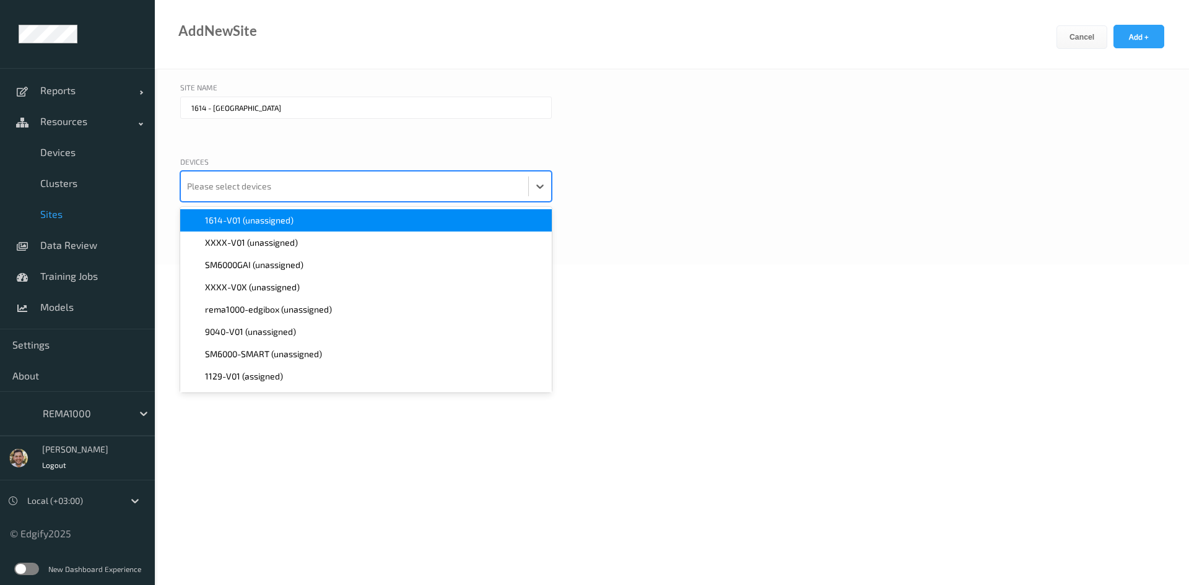
click at [242, 176] on div at bounding box center [354, 186] width 335 height 25
click at [231, 218] on span "1614-V01 (unassigned)" at bounding box center [249, 220] width 89 height 12
drag, startPoint x: 684, startPoint y: 199, endPoint x: 737, endPoint y: 188, distance: 53.8
click at [686, 199] on div "Devices option 1614-V01 (unassigned), selected. option XXXX-V01 (unassigned) fo…" at bounding box center [671, 194] width 983 height 77
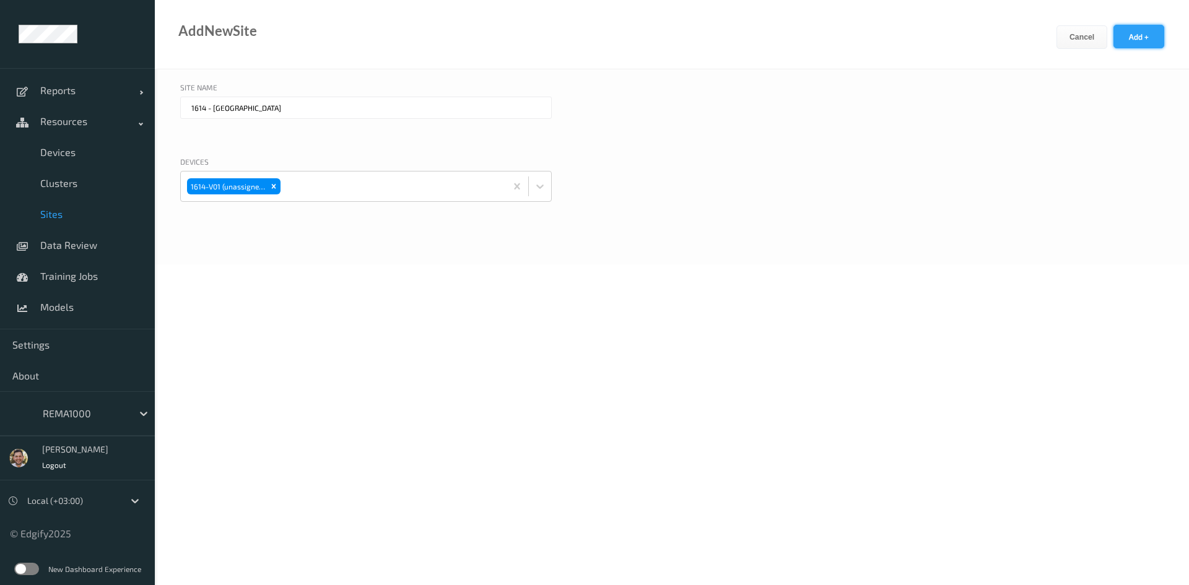
click at [1138, 35] on button "Add +" at bounding box center [1138, 37] width 51 height 24
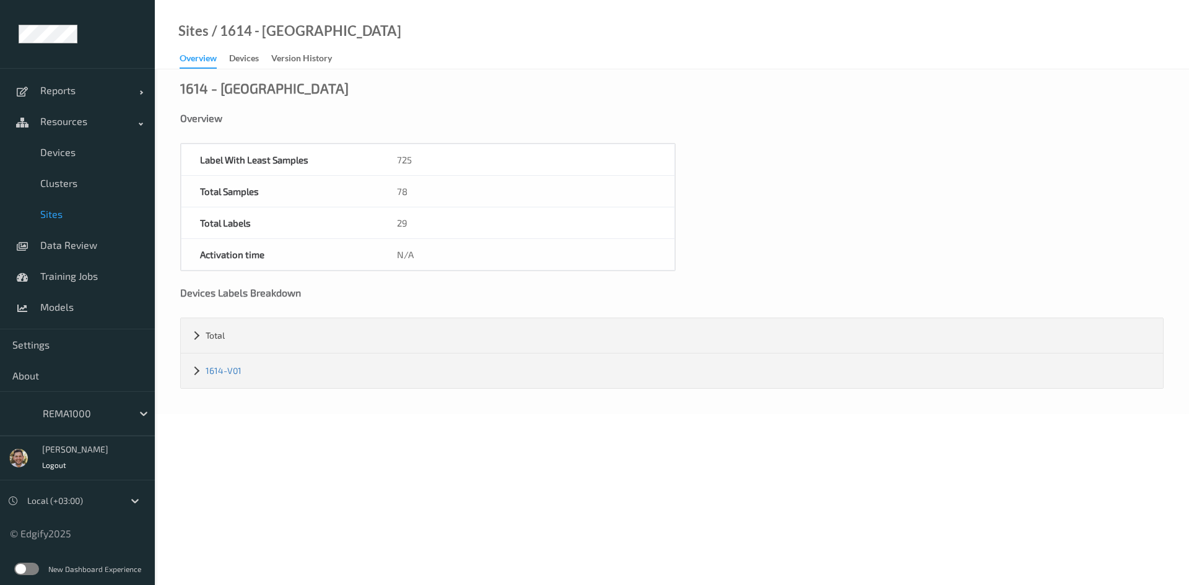
click at [55, 215] on span "Sites" at bounding box center [91, 214] width 102 height 12
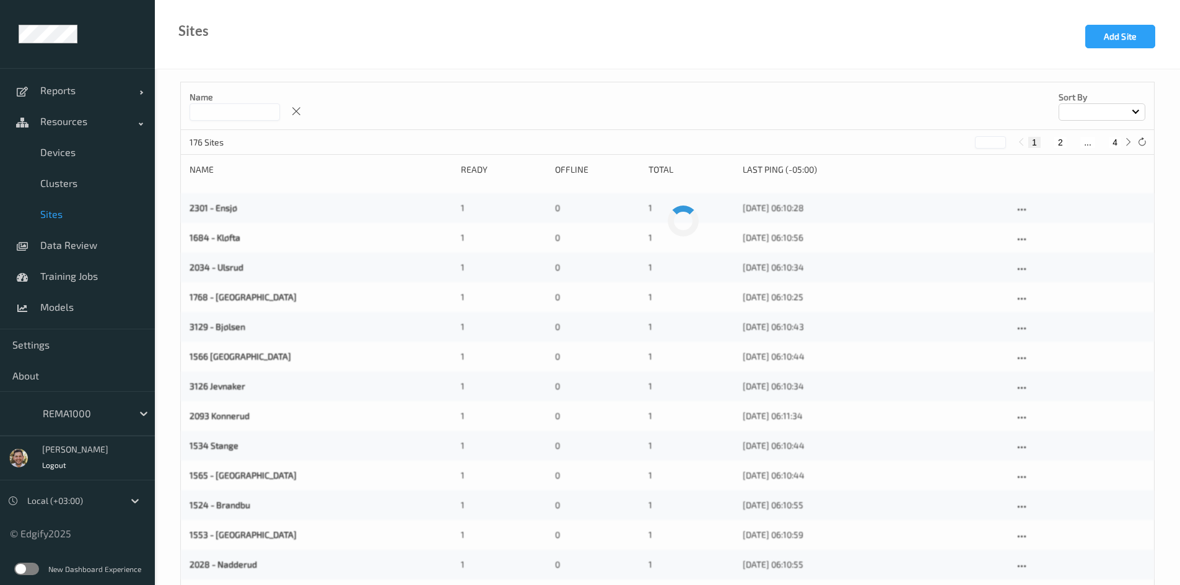
click at [259, 111] on input at bounding box center [234, 111] width 90 height 17
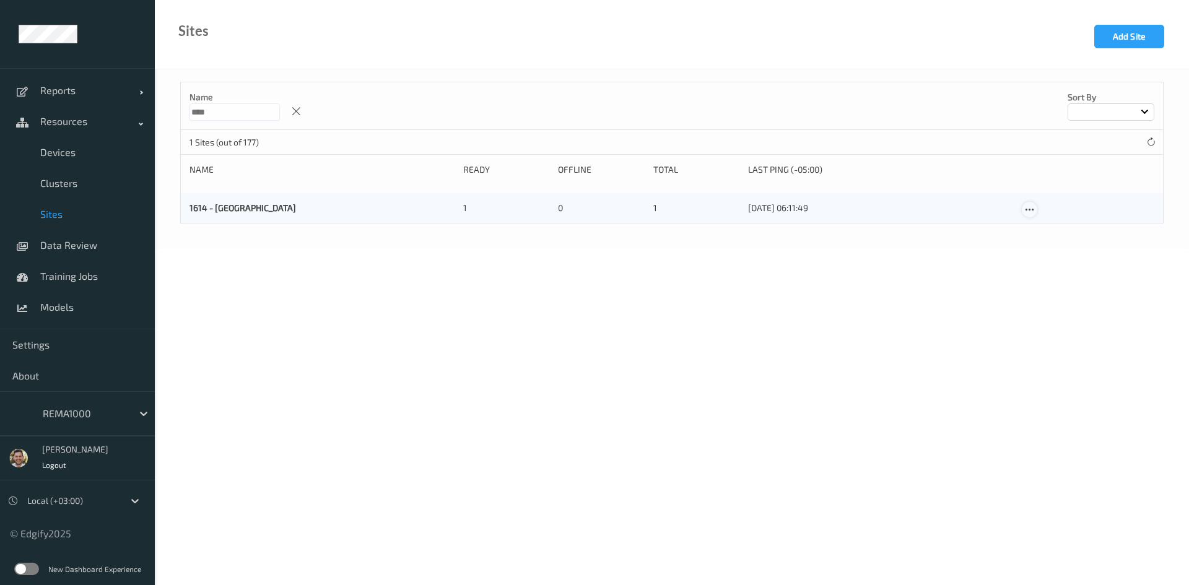
type input "****"
click at [1031, 211] on icon at bounding box center [1029, 209] width 11 height 11
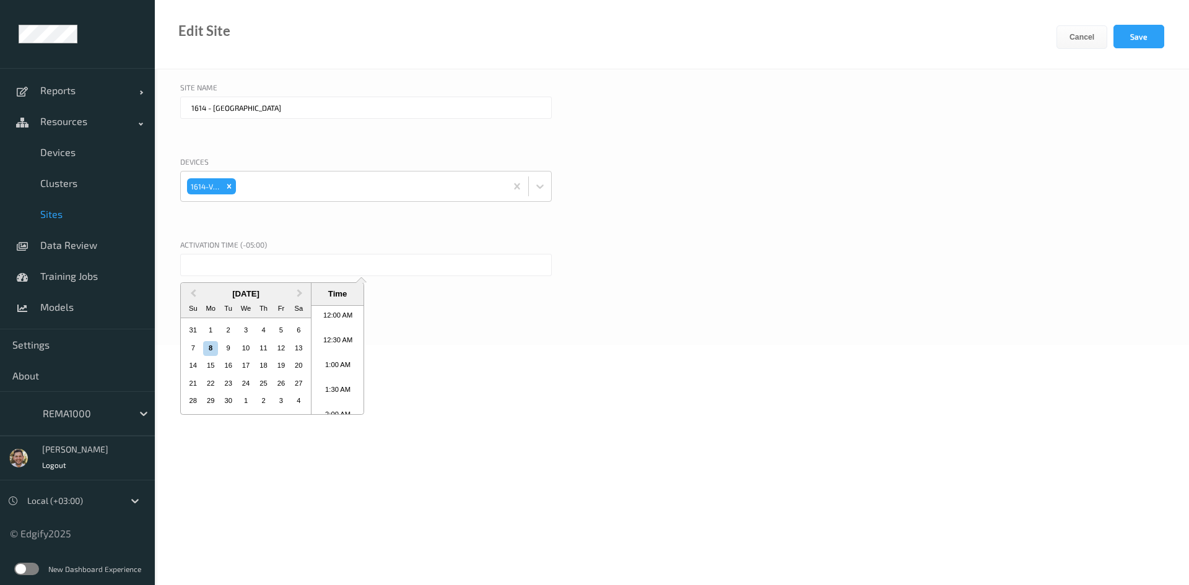
click at [323, 259] on input "text" at bounding box center [366, 265] width 372 height 22
click at [211, 345] on div "8" at bounding box center [210, 348] width 15 height 15
type input "[DATE] 12:00 AM"
click at [751, 233] on div "Site Name 1614 - HALMSTAD Devices 1614-V01 Activation time (-05:00) Selected da…" at bounding box center [672, 207] width 1034 height 276
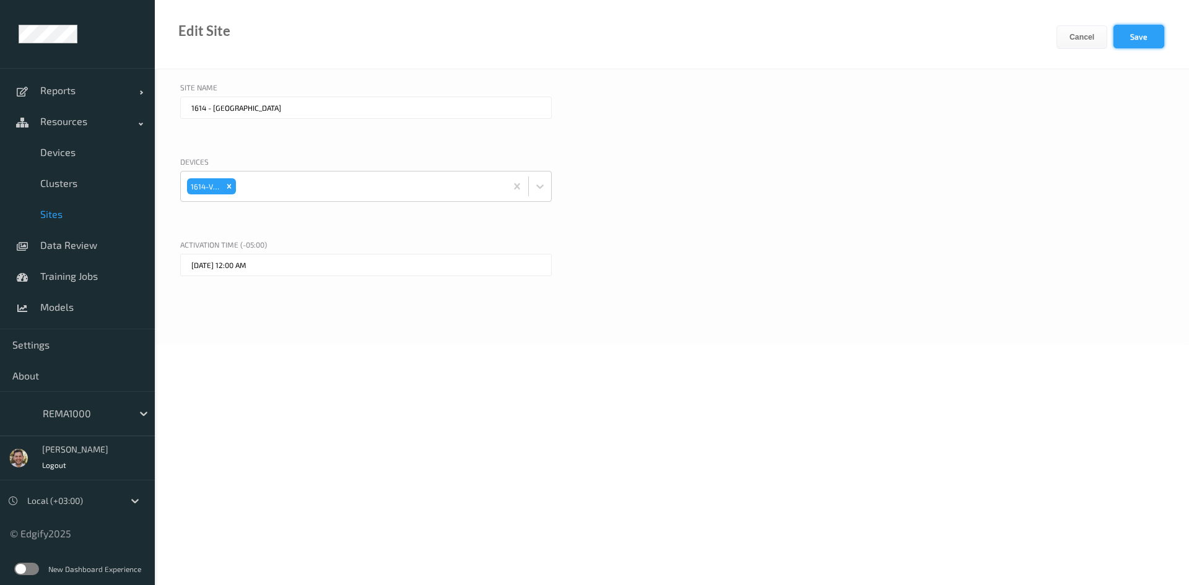
click at [1119, 38] on button "Save" at bounding box center [1138, 37] width 51 height 24
